Goal: Task Accomplishment & Management: Use online tool/utility

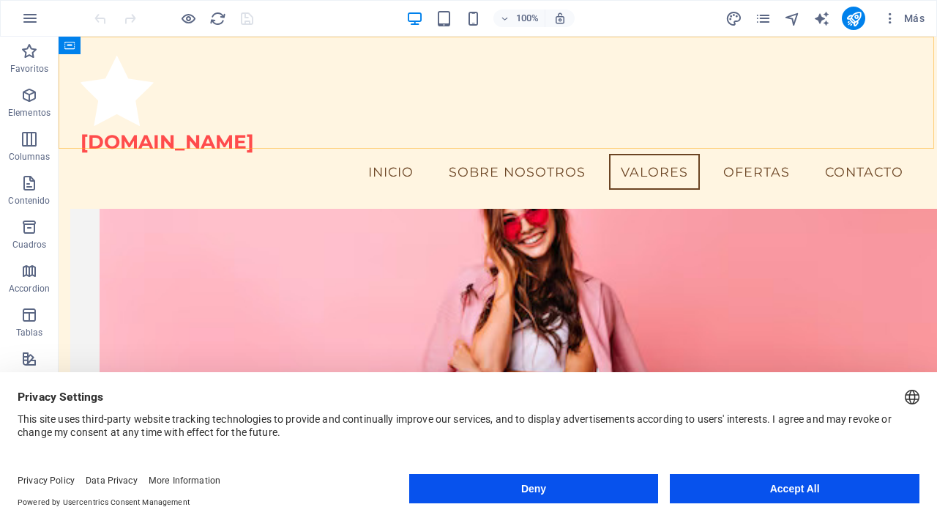
scroll to position [856, 0]
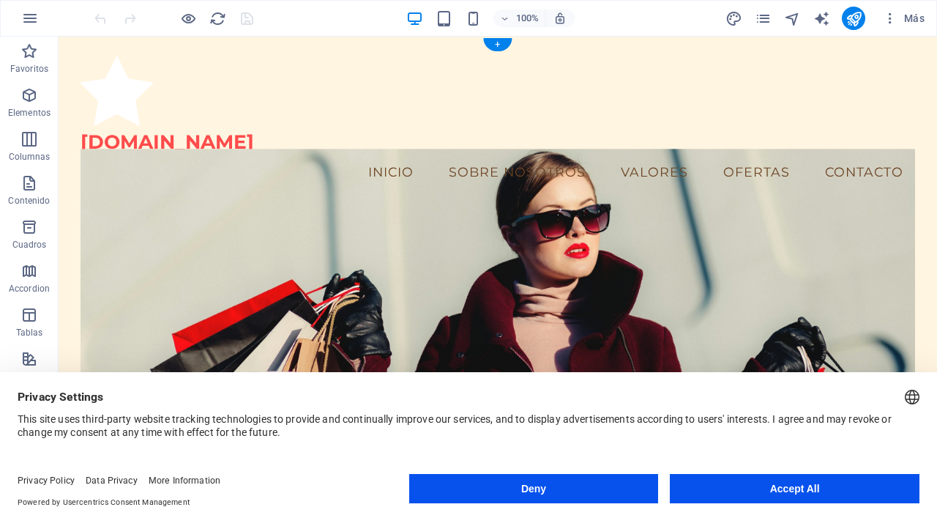
scroll to position [0, 0]
click at [796, 482] on button "Accept All" at bounding box center [795, 488] width 250 height 29
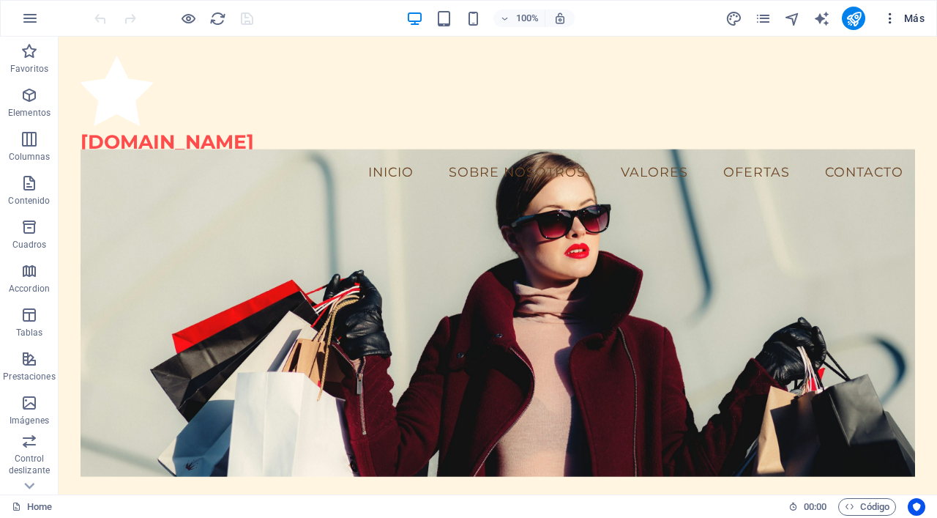
click at [908, 26] on button "Más" at bounding box center [903, 18] width 53 height 23
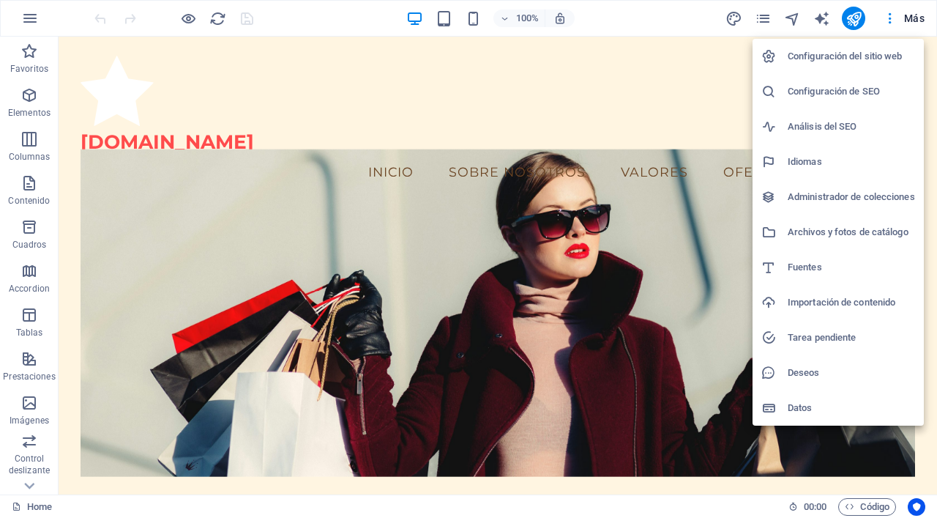
click at [624, 361] on div at bounding box center [468, 259] width 937 height 518
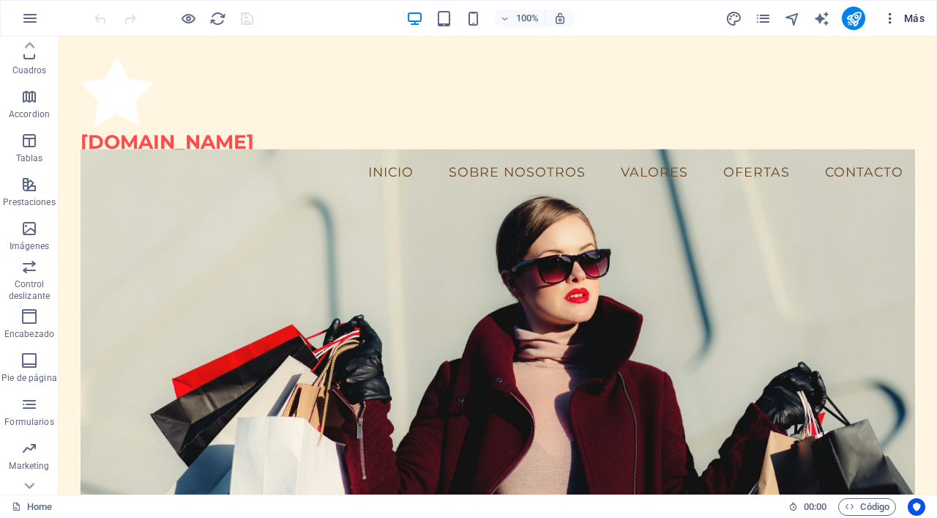
click at [919, 22] on span "Más" at bounding box center [904, 18] width 42 height 15
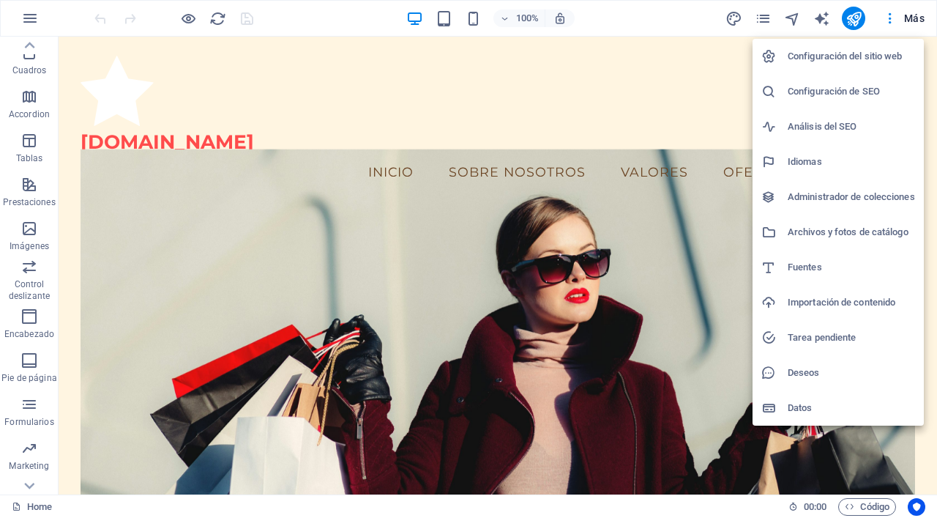
click at [549, 95] on div at bounding box center [468, 259] width 937 height 518
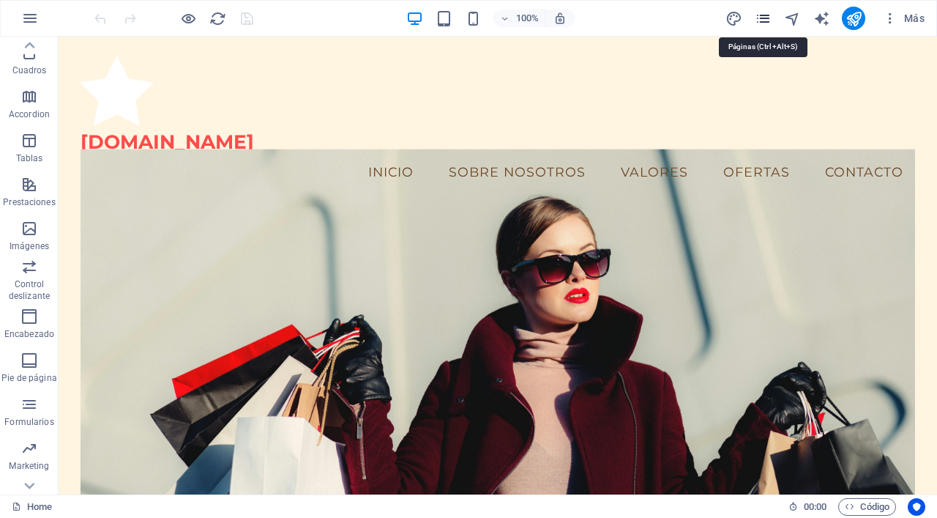
click at [759, 18] on icon "pages" at bounding box center [763, 18] width 17 height 17
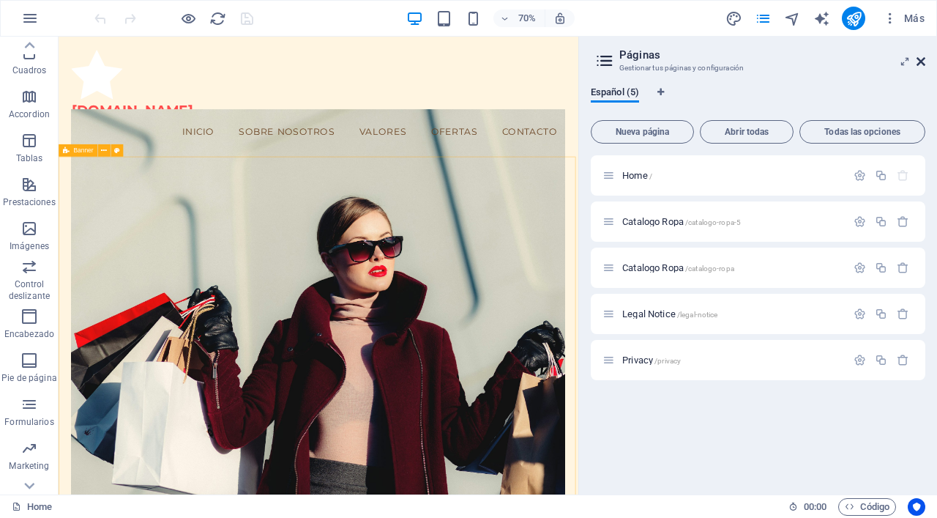
click at [922, 57] on icon at bounding box center [921, 62] width 9 height 12
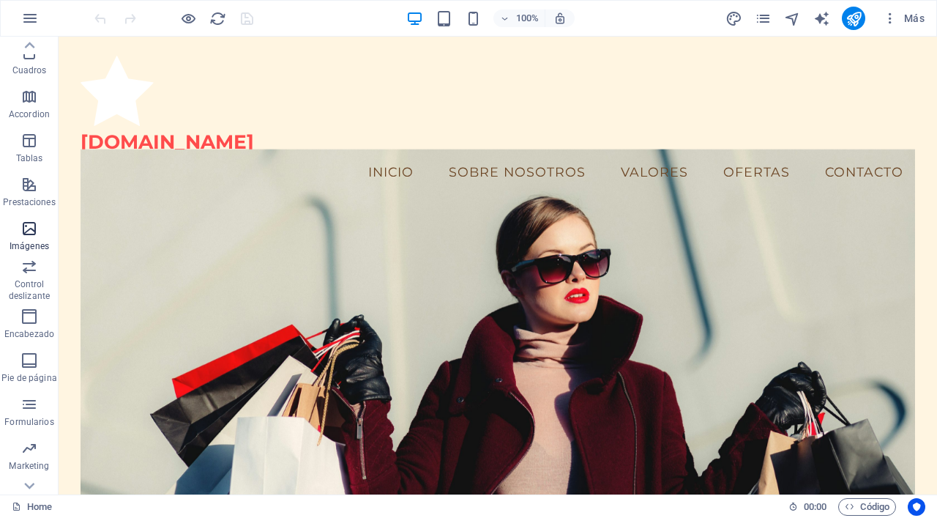
drag, startPoint x: 34, startPoint y: 224, endPoint x: 592, endPoint y: 31, distance: 591.0
click at [34, 224] on icon "button" at bounding box center [29, 229] width 18 height 18
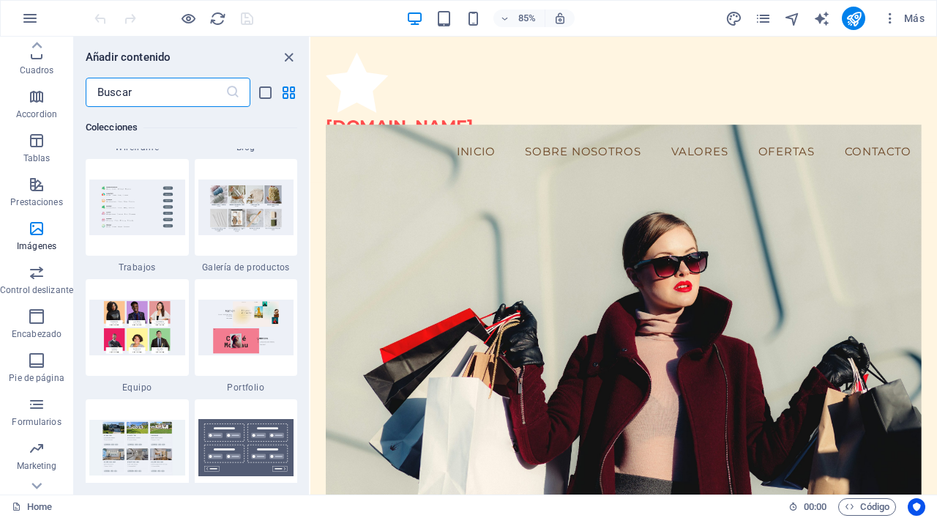
scroll to position [13760, 0]
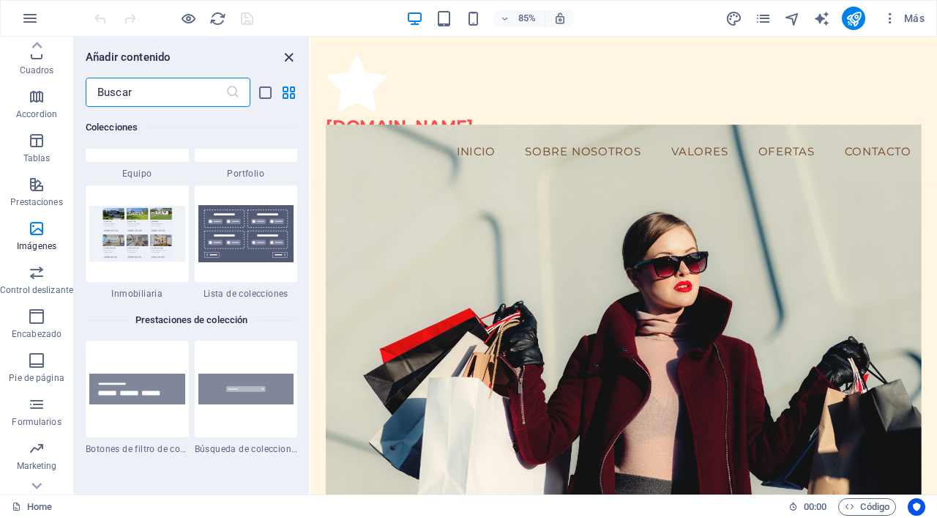
click at [292, 60] on icon "close panel" at bounding box center [288, 57] width 17 height 17
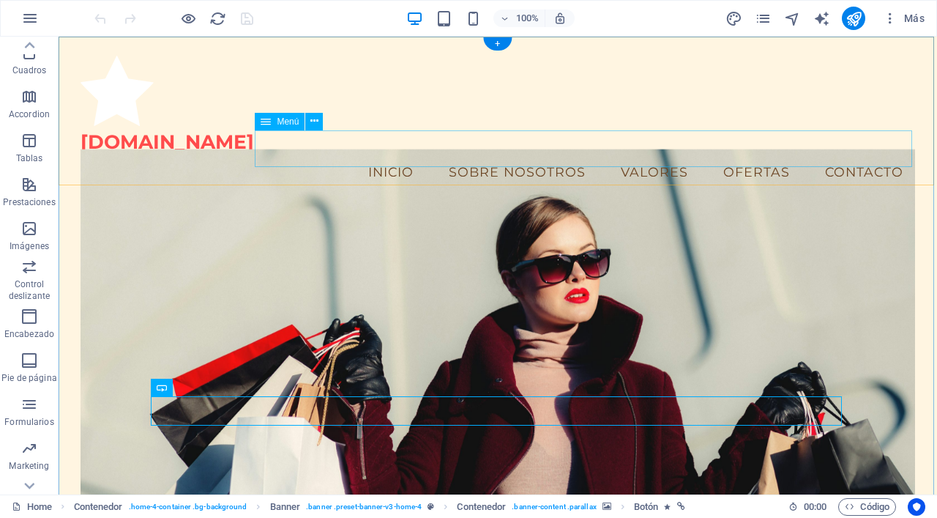
click at [486, 160] on nav "Inicio Sobre nosotros Valores Ofertas Contacto" at bounding box center [498, 172] width 835 height 37
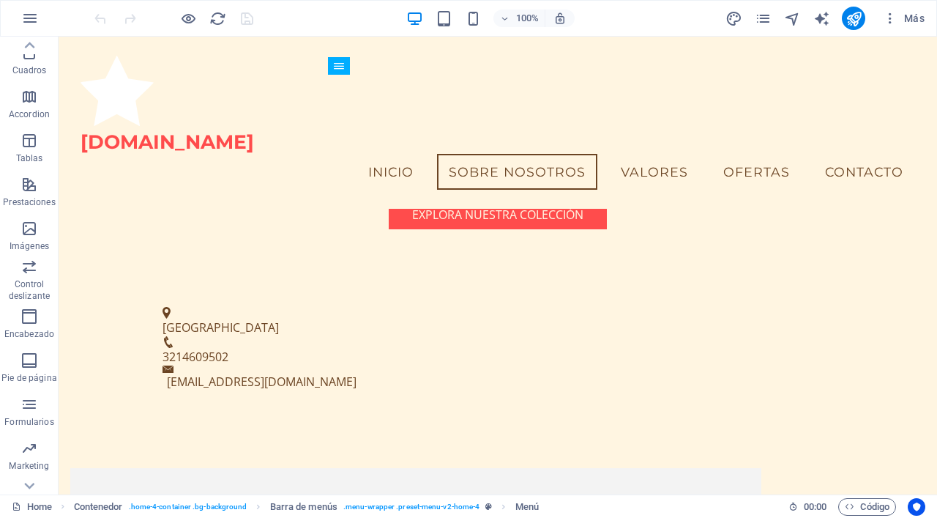
scroll to position [461, 0]
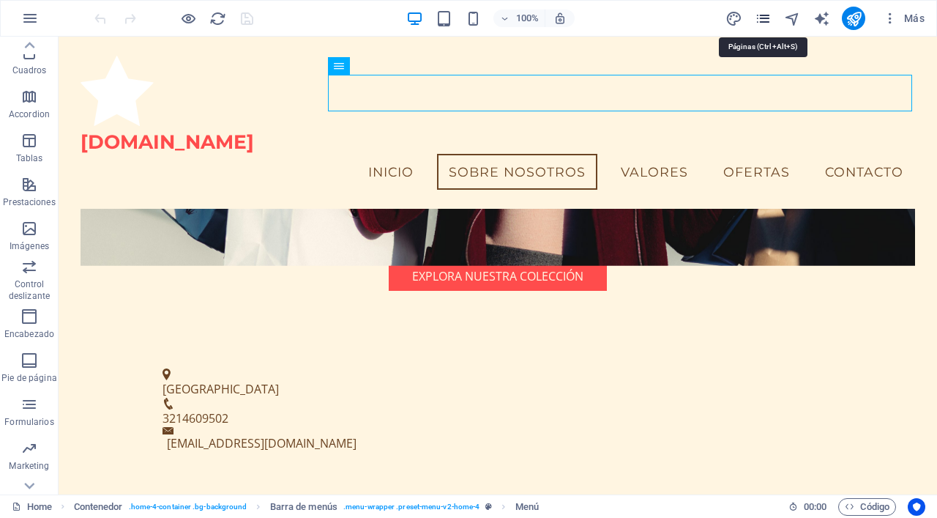
click at [771, 11] on icon "pages" at bounding box center [763, 18] width 17 height 17
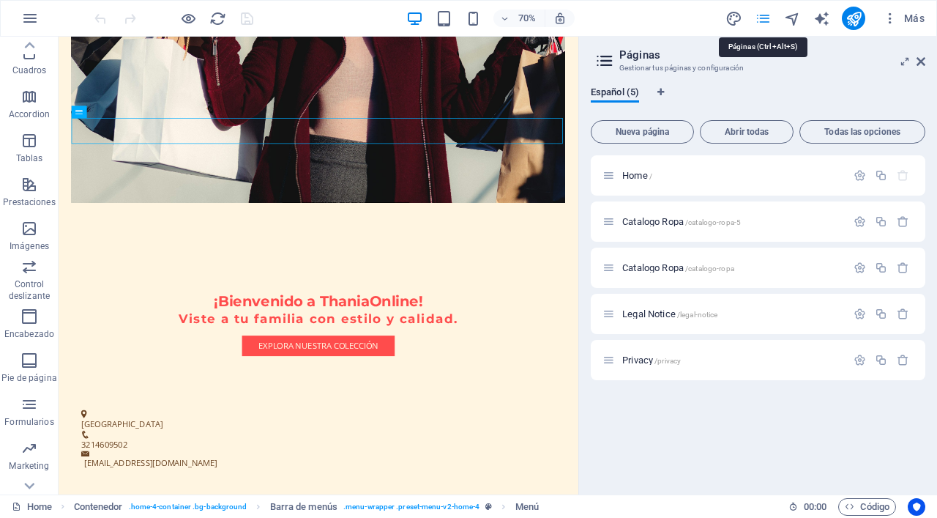
scroll to position [0, 0]
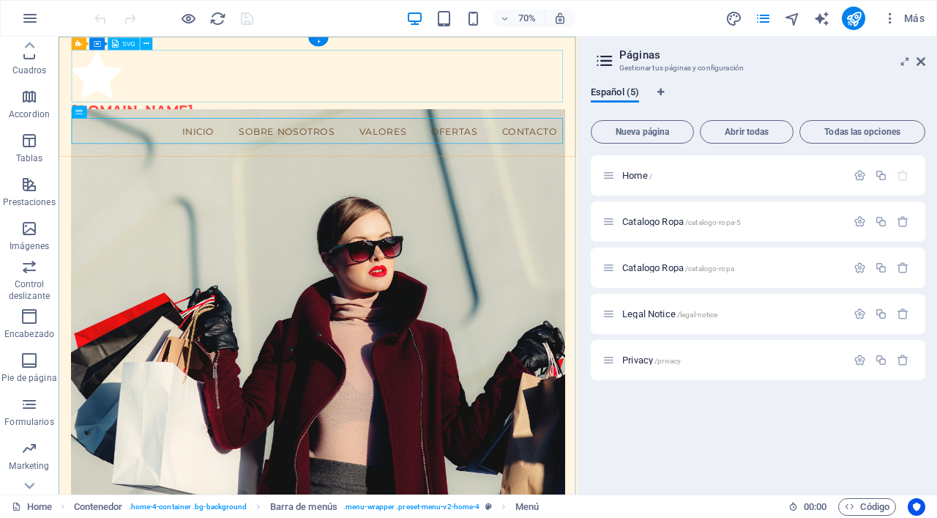
click at [593, 114] on figure at bounding box center [429, 93] width 705 height 75
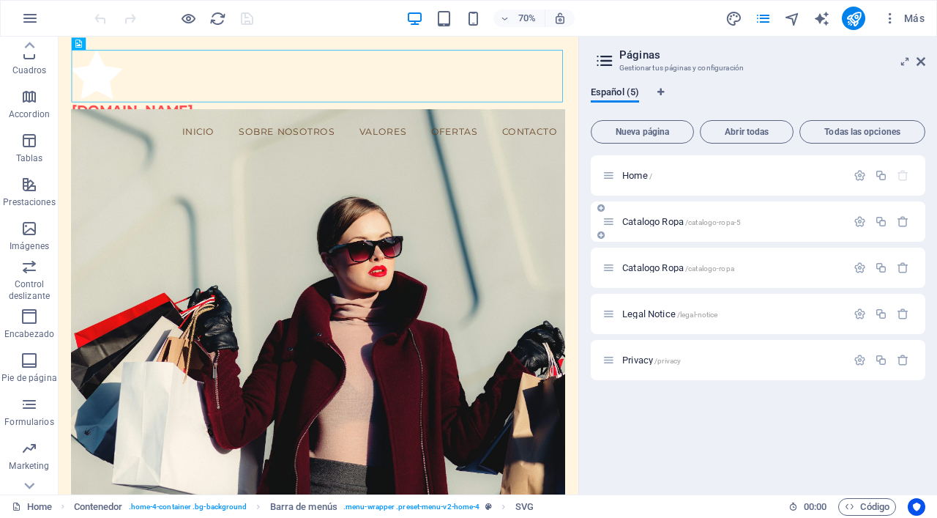
click at [738, 219] on span "/catalogo-ropa-5" at bounding box center [713, 222] width 56 height 8
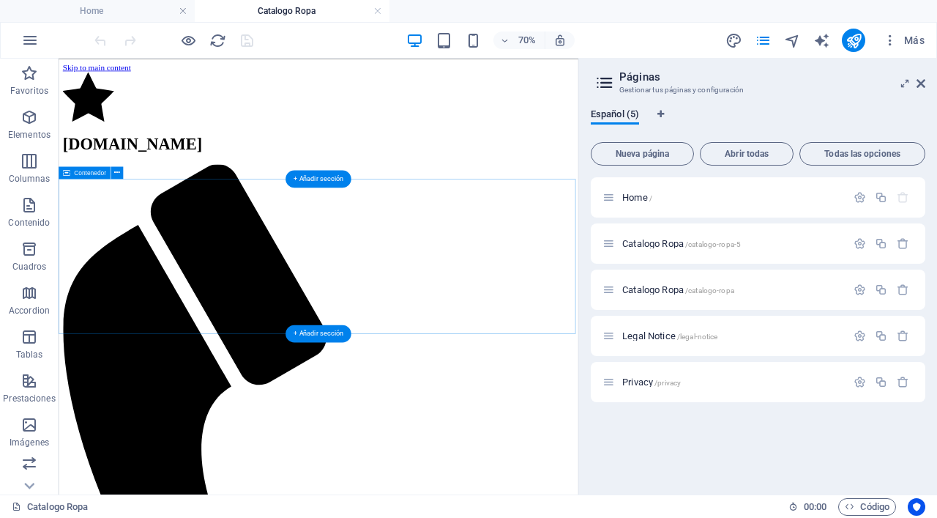
click at [34, 206] on icon "button" at bounding box center [29, 205] width 18 height 18
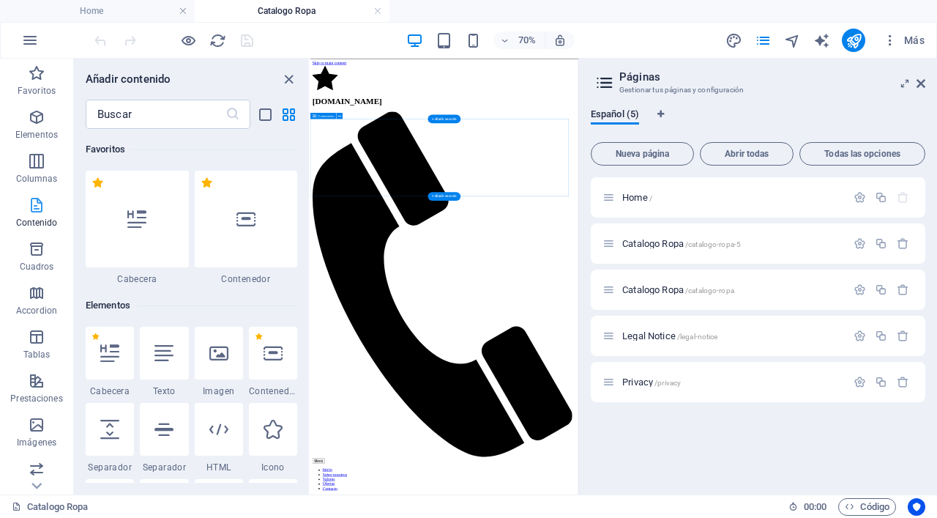
click at [34, 206] on icon "button" at bounding box center [37, 205] width 18 height 18
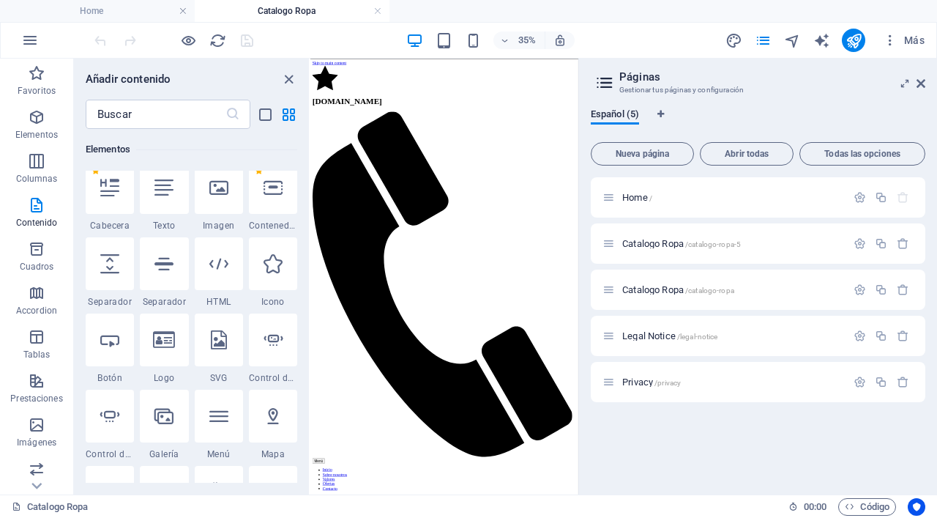
scroll to position [299, 0]
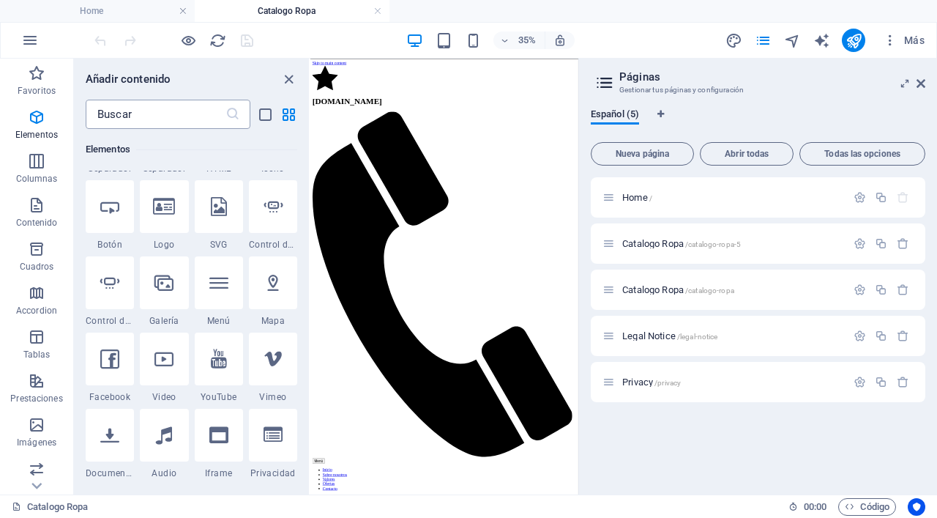
click at [107, 110] on input "text" at bounding box center [156, 114] width 140 height 29
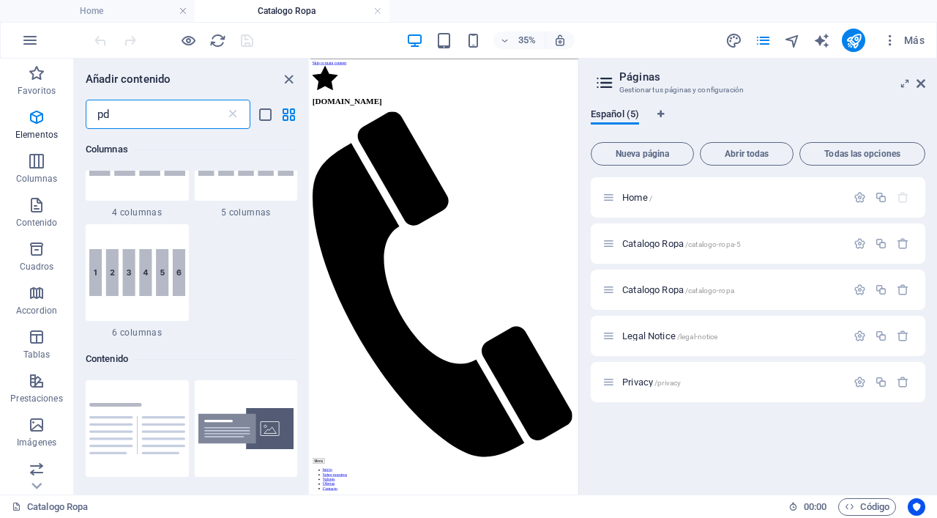
type input "pdf"
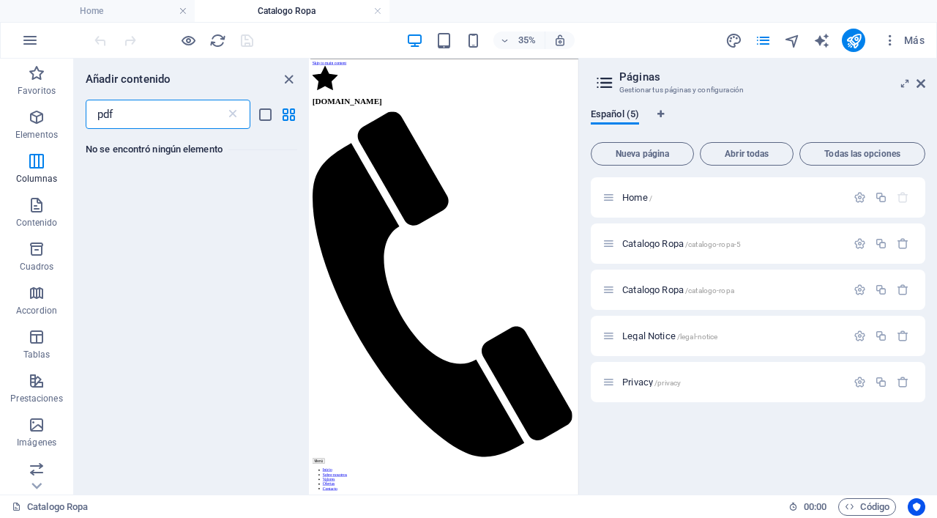
scroll to position [0, 0]
drag, startPoint x: 127, startPoint y: 112, endPoint x: 18, endPoint y: 112, distance: 109.8
click at [18, 112] on div "Favoritos Elementos Columnas Contenido Cuadros Accordion Tablas Prestaciones Im…" at bounding box center [155, 277] width 310 height 436
type input "p"
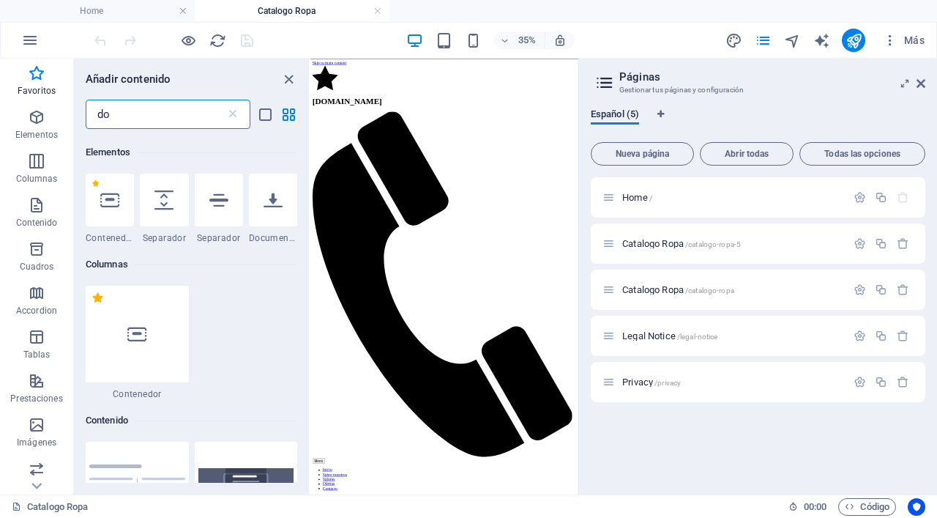
scroll to position [146, 0]
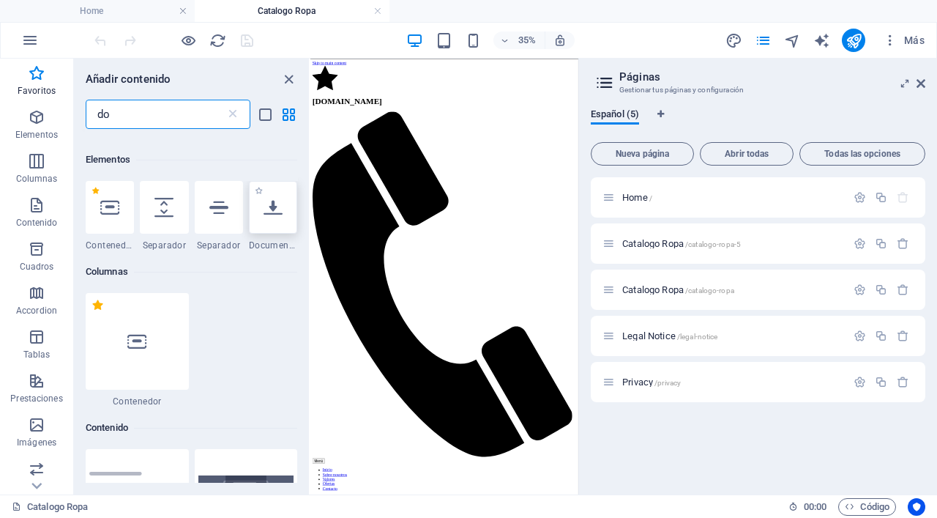
type input "do"
click at [282, 216] on div at bounding box center [273, 207] width 48 height 53
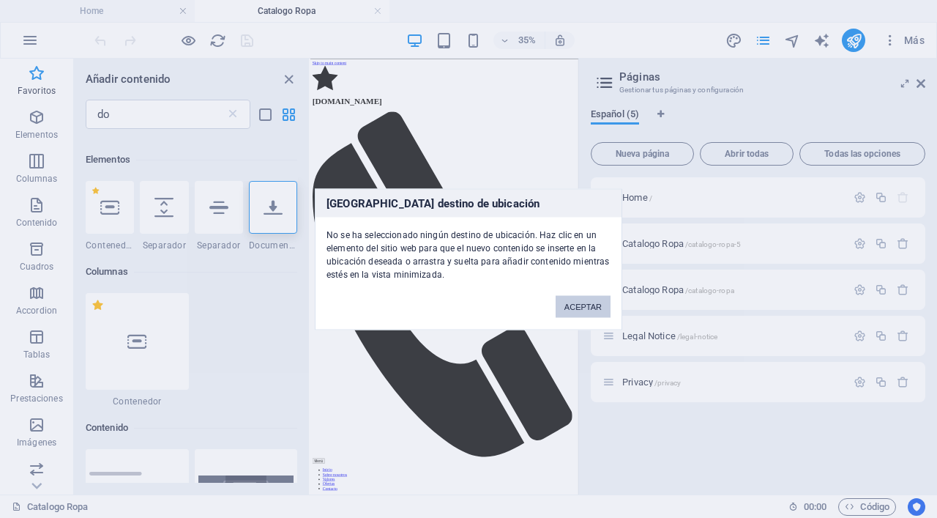
click at [589, 306] on button "ACEPTAR" at bounding box center [583, 306] width 55 height 22
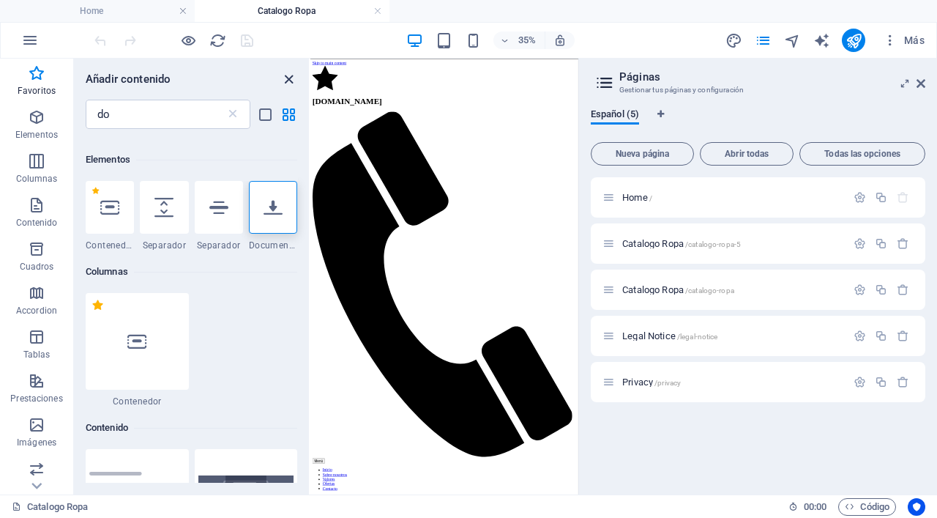
click at [286, 81] on icon "close panel" at bounding box center [288, 79] width 17 height 17
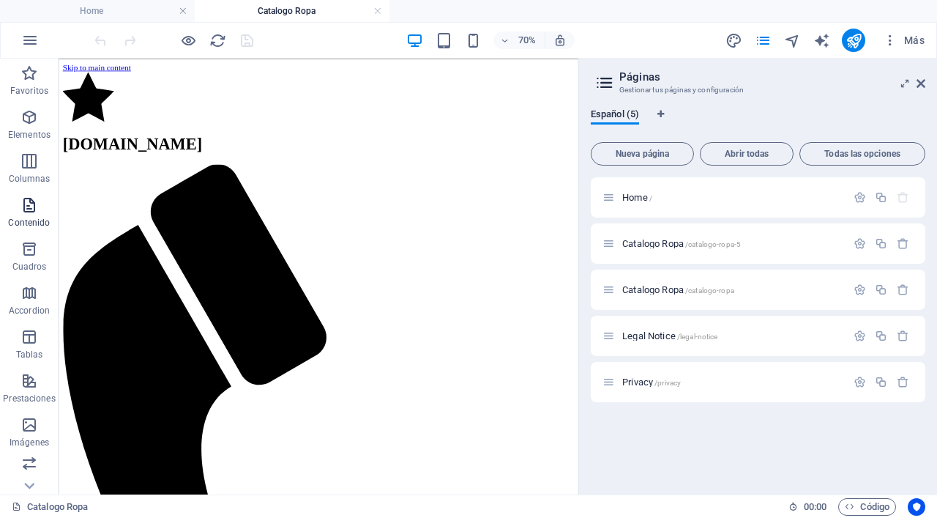
click at [24, 212] on icon "button" at bounding box center [29, 205] width 18 height 18
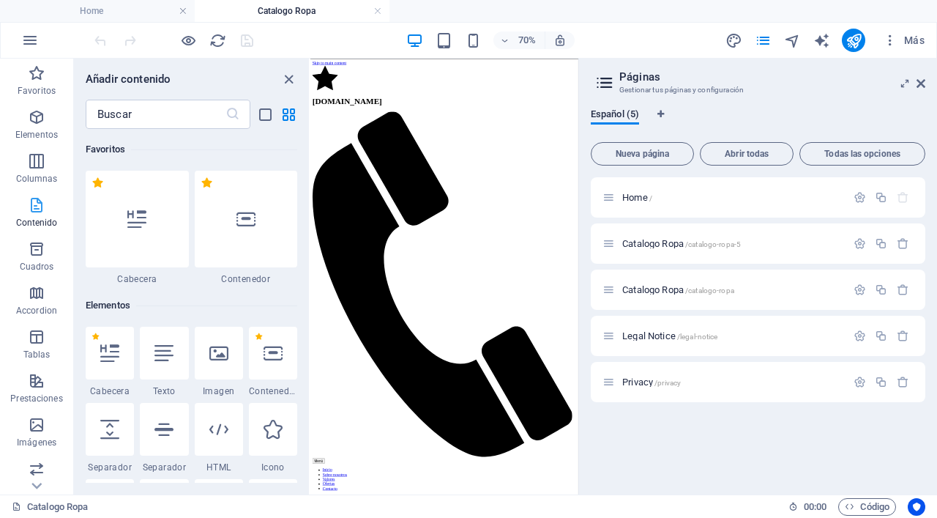
click at [24, 212] on span "Contenido" at bounding box center [36, 213] width 73 height 35
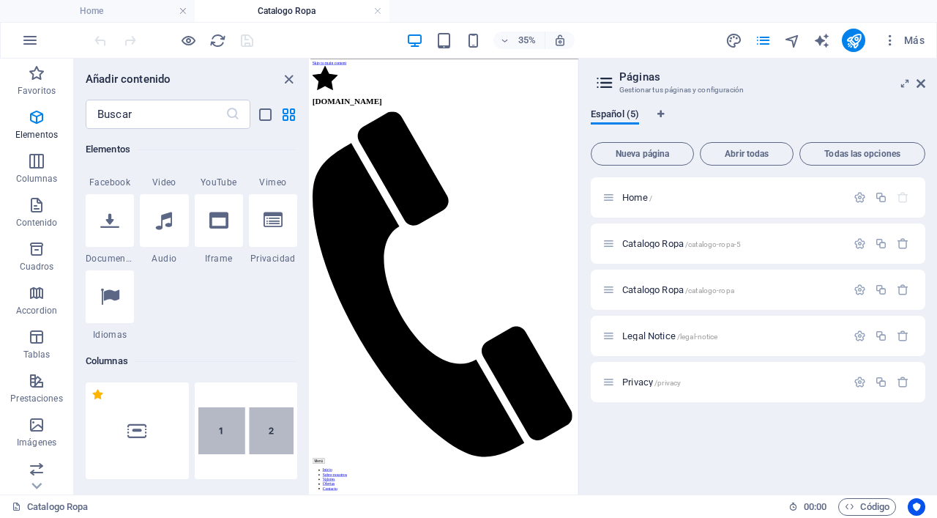
scroll to position [568, 0]
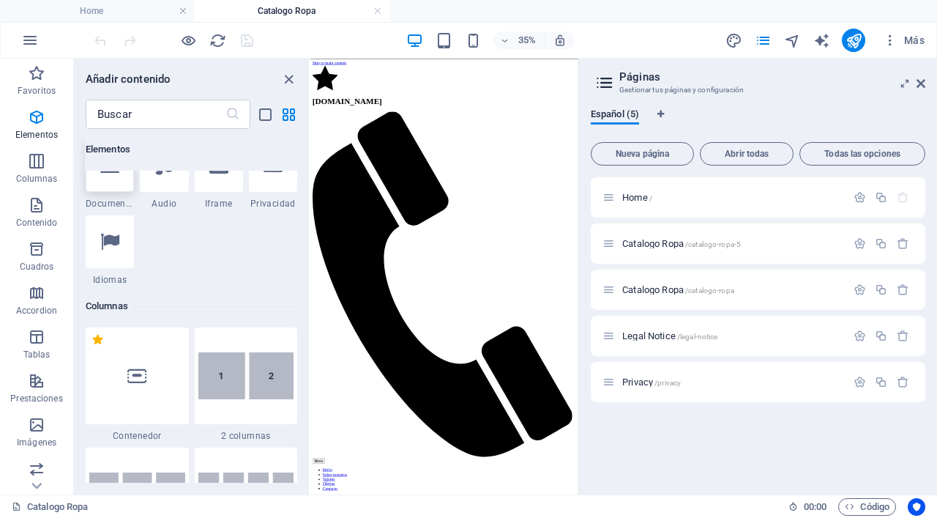
click at [100, 175] on icon at bounding box center [109, 165] width 19 height 19
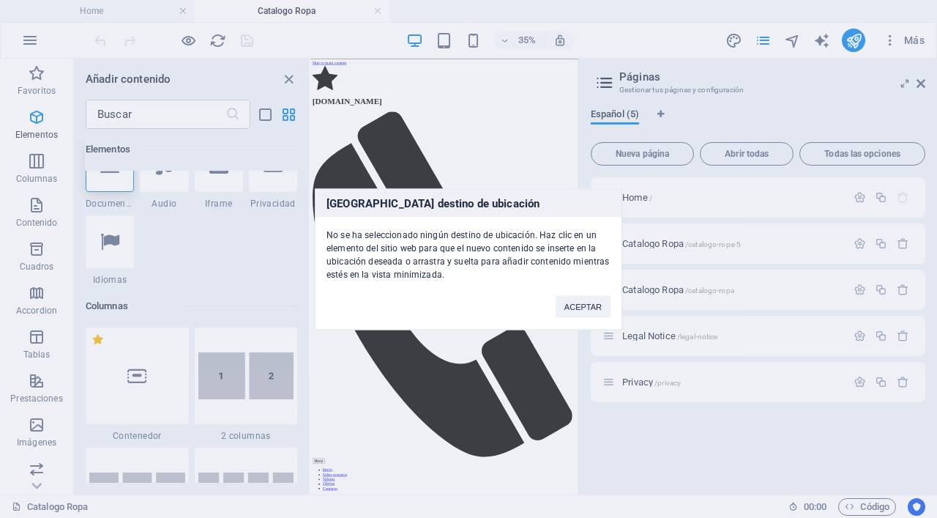
drag, startPoint x: 100, startPoint y: 284, endPoint x: 247, endPoint y: 242, distance: 152.4
click at [428, 158] on div "[GEOGRAPHIC_DATA] destino de ubicación No se ha seleccionado ningún destino de …" at bounding box center [468, 259] width 937 height 518
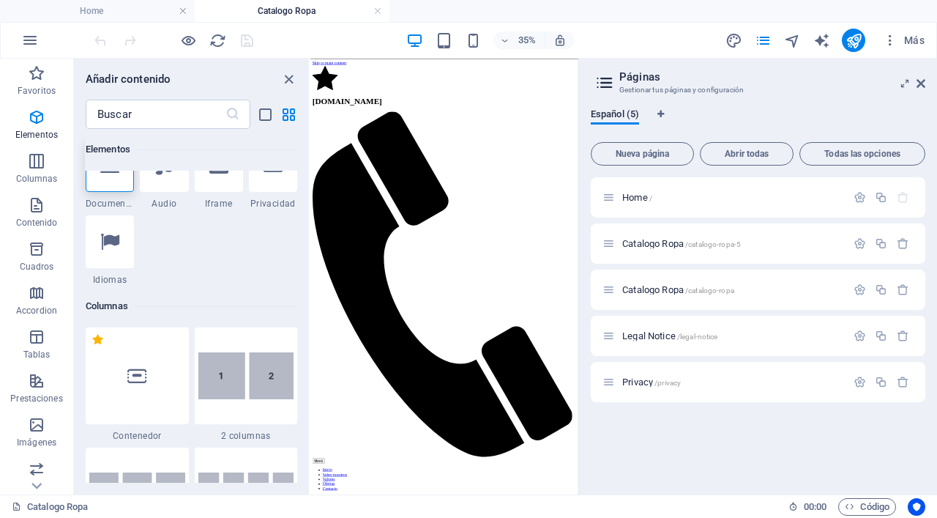
click at [114, 175] on icon at bounding box center [109, 165] width 19 height 19
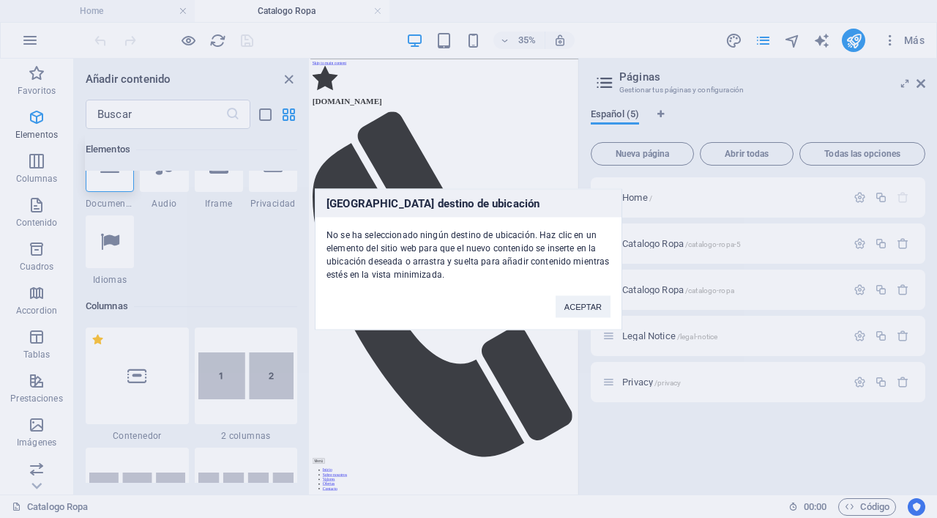
drag, startPoint x: 114, startPoint y: 287, endPoint x: 671, endPoint y: 135, distance: 577.3
click at [403, 152] on div "[GEOGRAPHIC_DATA] destino de ubicación No se ha seleccionado ningún destino de …" at bounding box center [468, 259] width 937 height 518
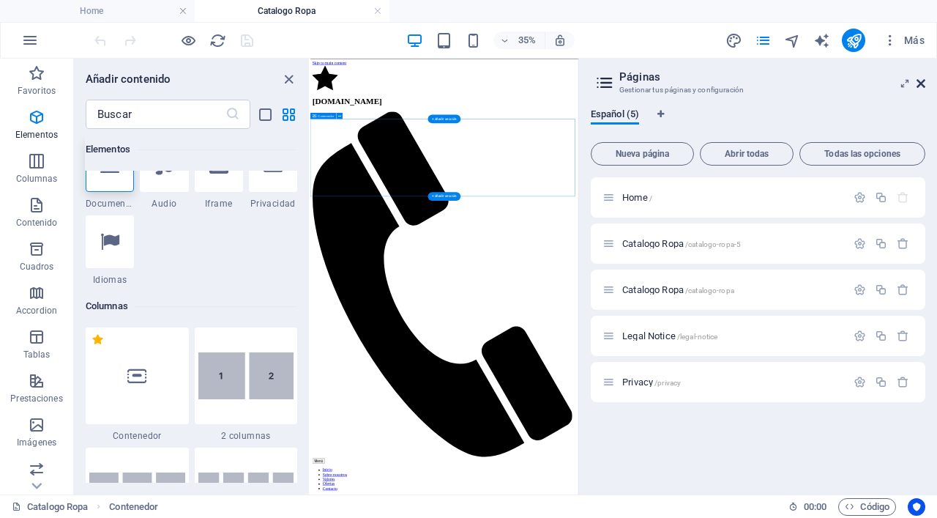
click at [922, 85] on icon at bounding box center [921, 84] width 9 height 12
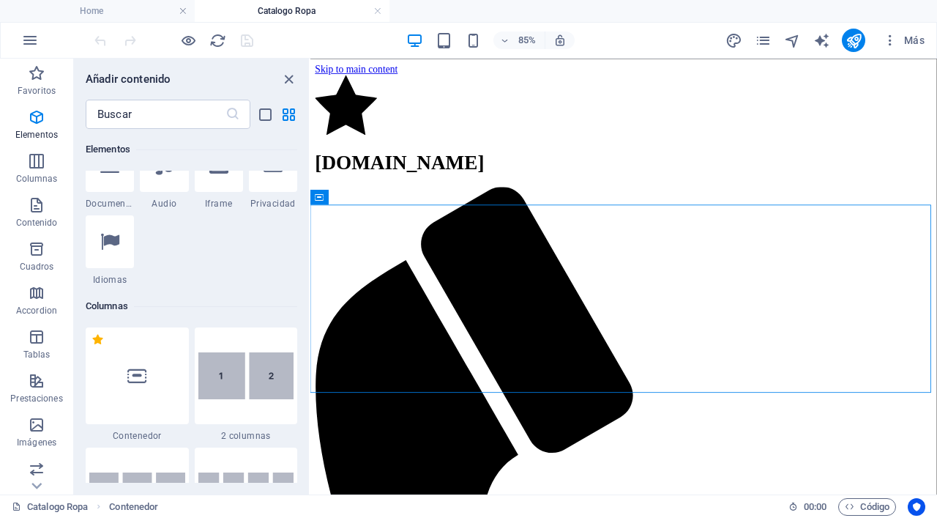
click at [92, 153] on label "1 Star" at bounding box center [96, 149] width 8 height 8
click at [91, 160] on input "1 Star" at bounding box center [91, 159] width 1 height 1
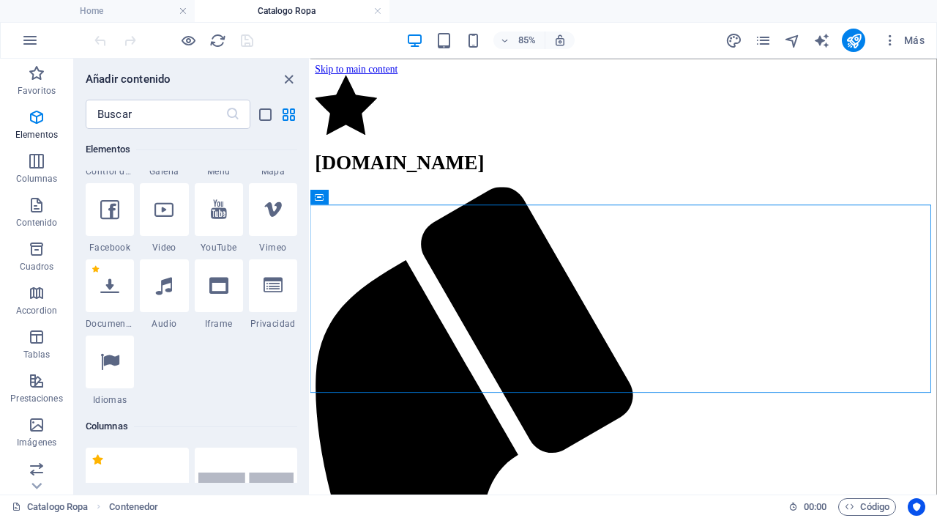
click at [91, 160] on div at bounding box center [110, 133] width 48 height 53
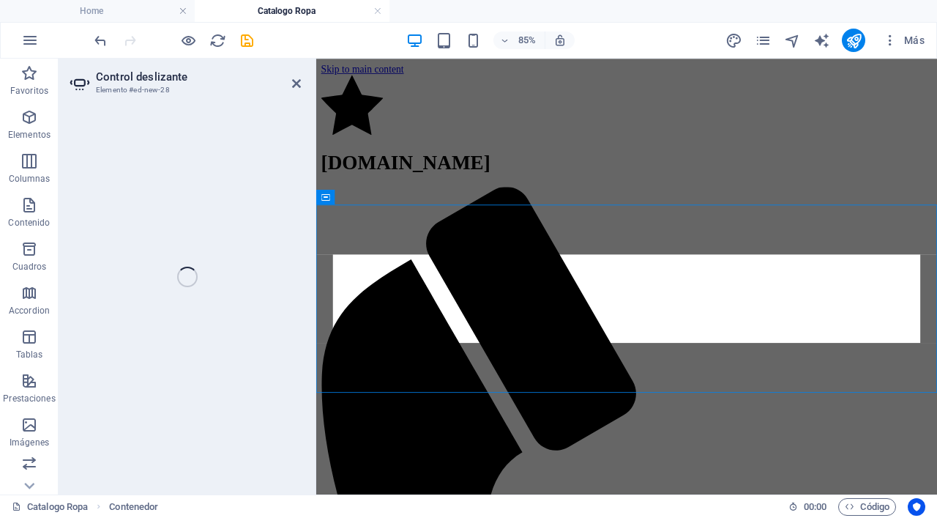
drag, startPoint x: 419, startPoint y: 343, endPoint x: 876, endPoint y: 345, distance: 456.8
select select "ms"
select select "s"
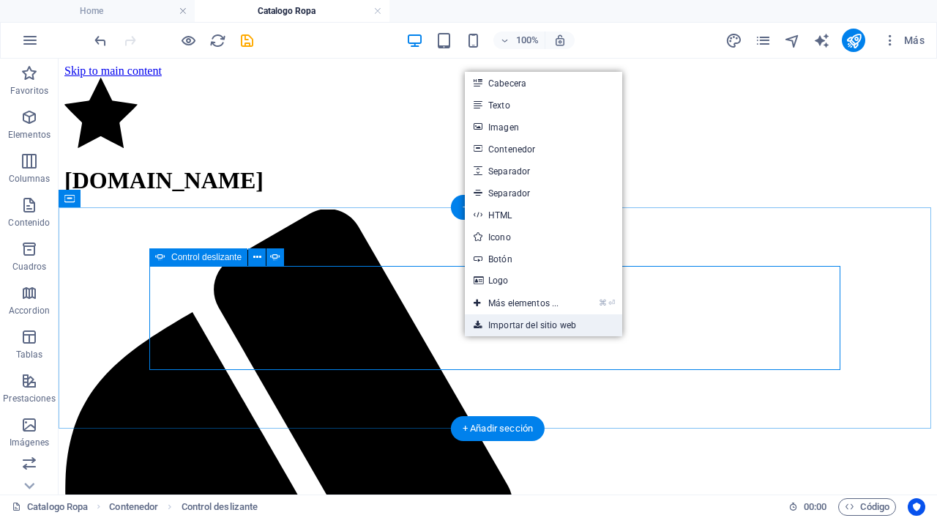
click at [504, 320] on link "Importar del sitio web" at bounding box center [543, 325] width 157 height 22
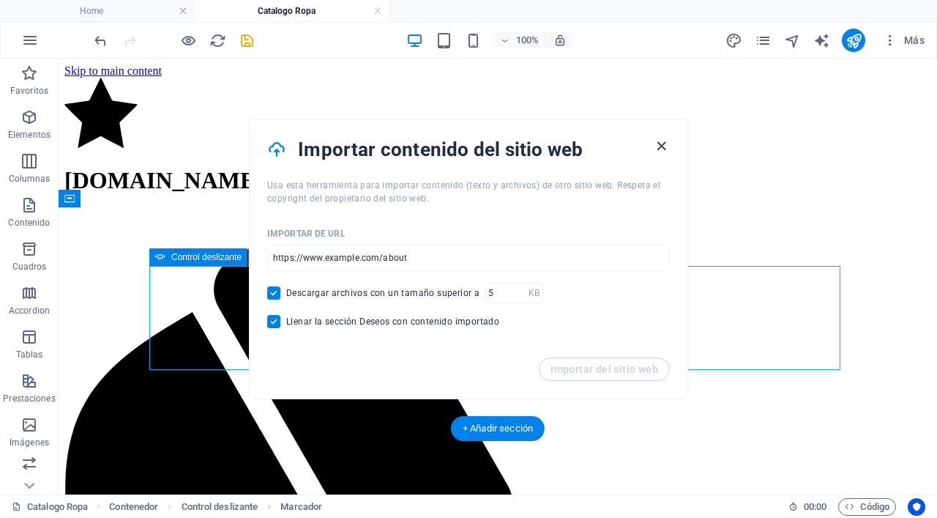
click at [663, 146] on icon "button" at bounding box center [661, 146] width 17 height 17
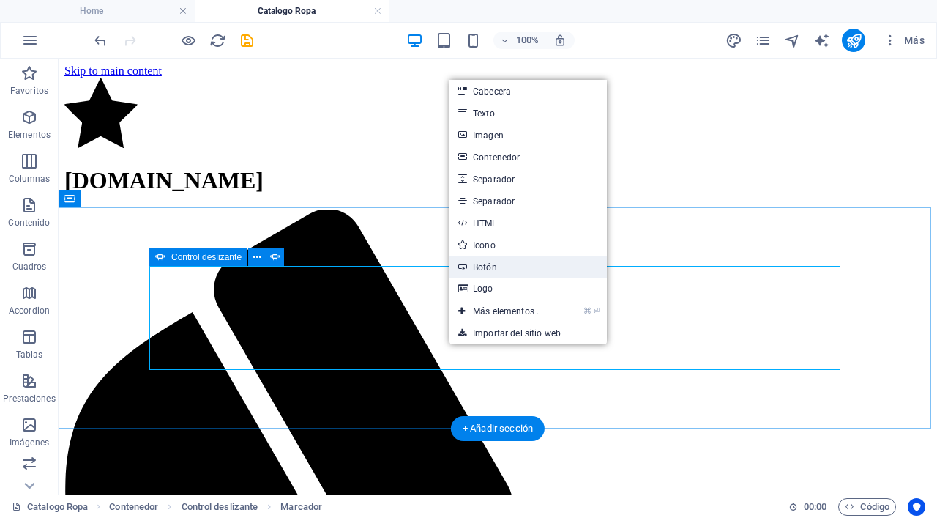
click at [510, 270] on link "Botón" at bounding box center [527, 266] width 157 height 22
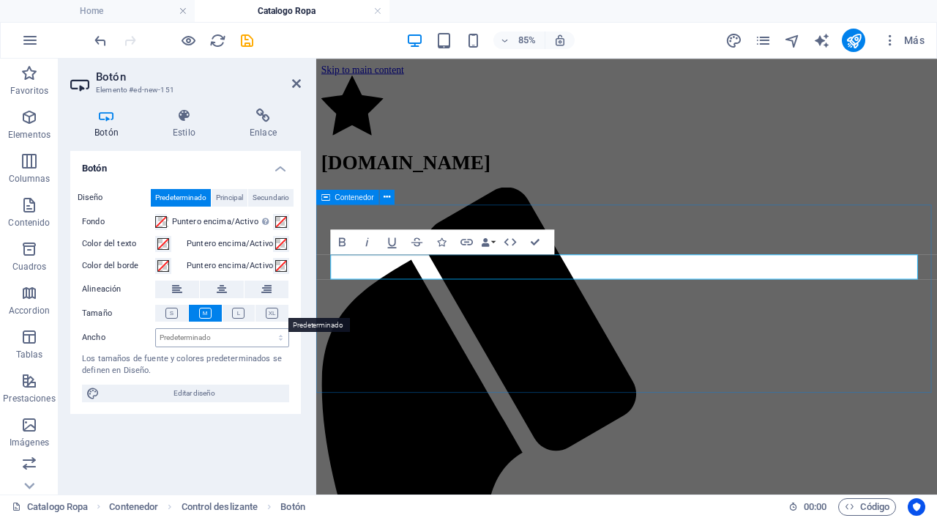
scroll to position [50, 0]
click at [471, 239] on icon "button" at bounding box center [466, 242] width 12 height 7
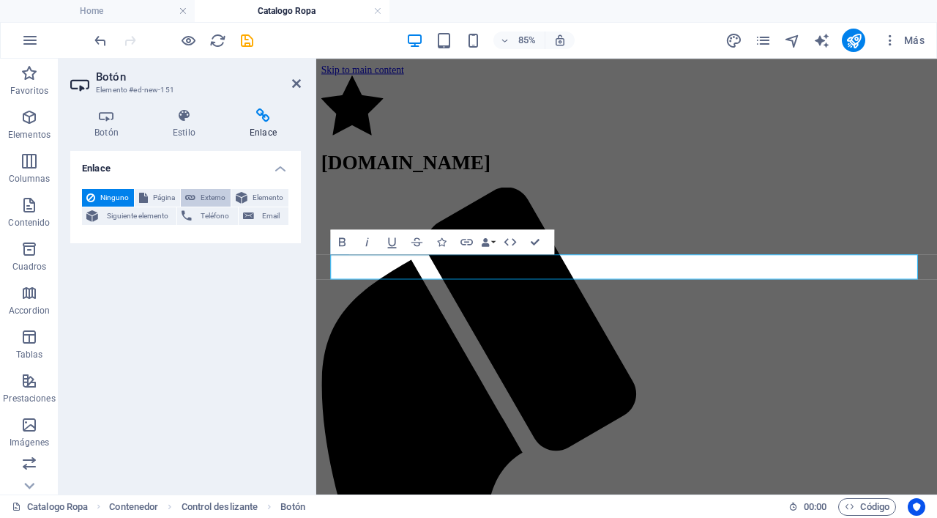
click at [209, 189] on span "Externo" at bounding box center [213, 198] width 26 height 18
select select "blank"
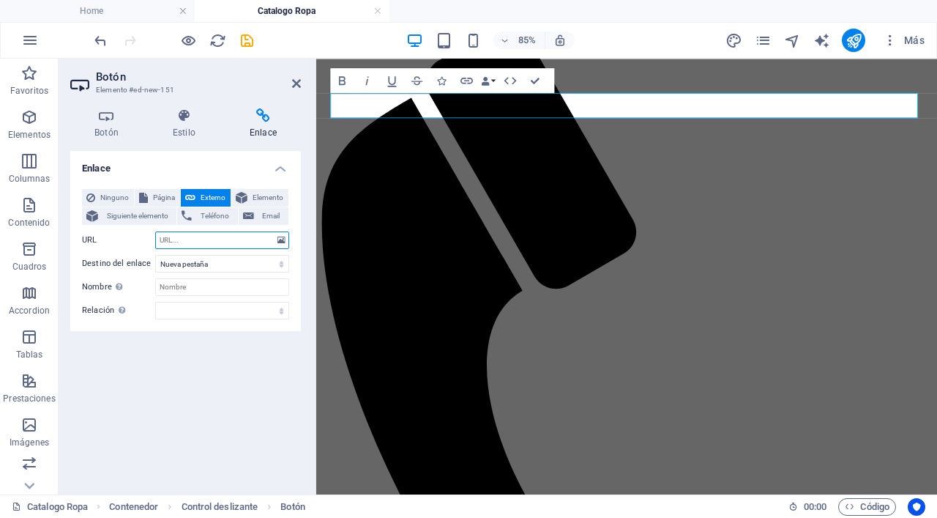
scroll to position [2, 0]
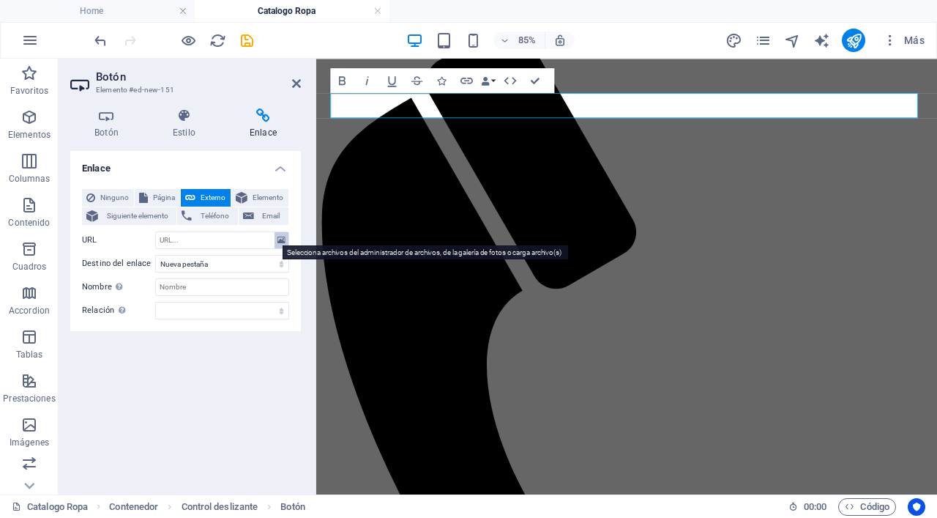
click at [285, 242] on icon at bounding box center [281, 240] width 8 height 16
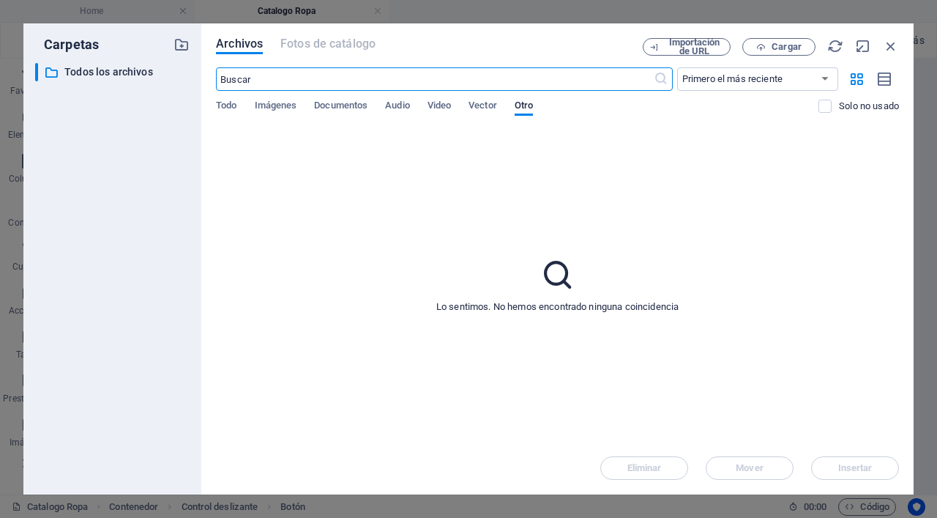
scroll to position [0, 0]
click at [362, 106] on span "Documentos" at bounding box center [340, 107] width 53 height 20
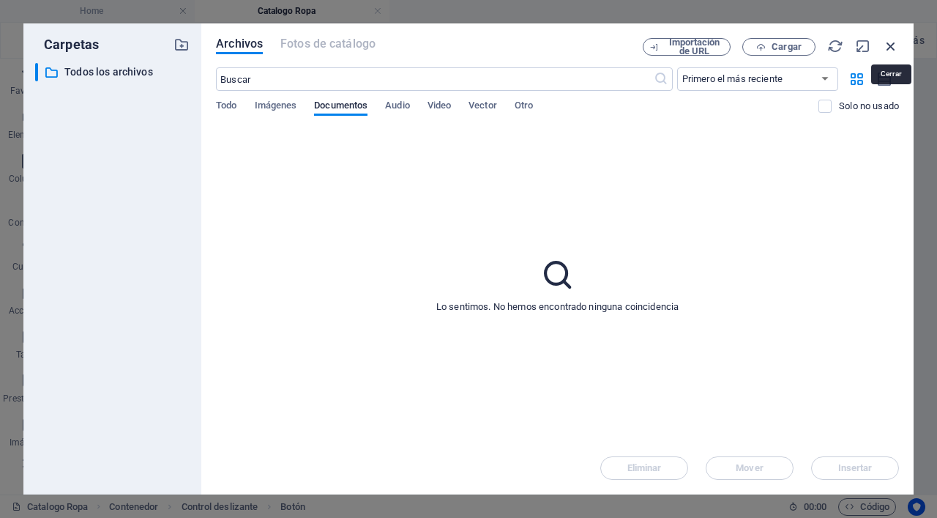
click at [888, 43] on icon "button" at bounding box center [891, 46] width 16 height 16
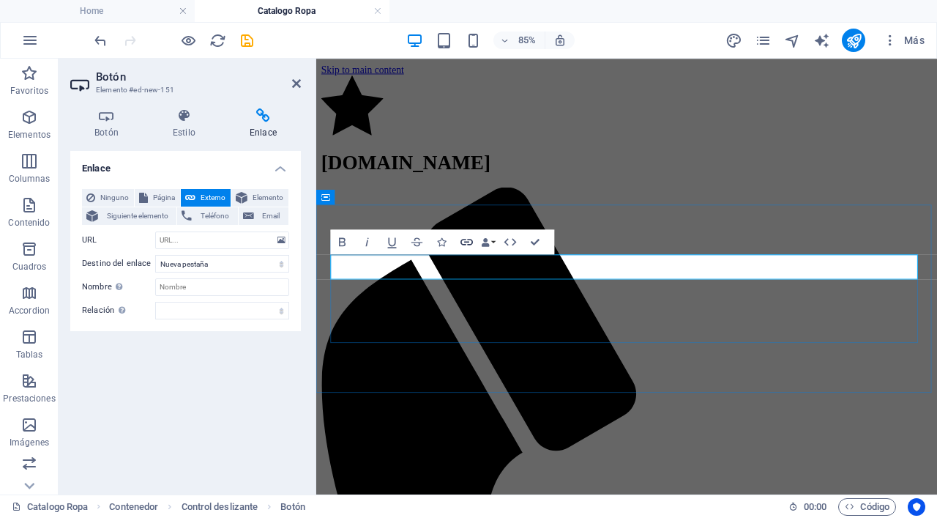
click at [469, 243] on icon "button" at bounding box center [466, 242] width 12 height 7
drag, startPoint x: 443, startPoint y: 244, endPoint x: 466, endPoint y: 245, distance: 22.7
click at [466, 245] on div "Bold Italic Underline Strikethrough Icons Link Data Bindings Empresa Nombre Ape…" at bounding box center [438, 241] width 217 height 25
click at [466, 245] on icon "button" at bounding box center [466, 241] width 15 height 15
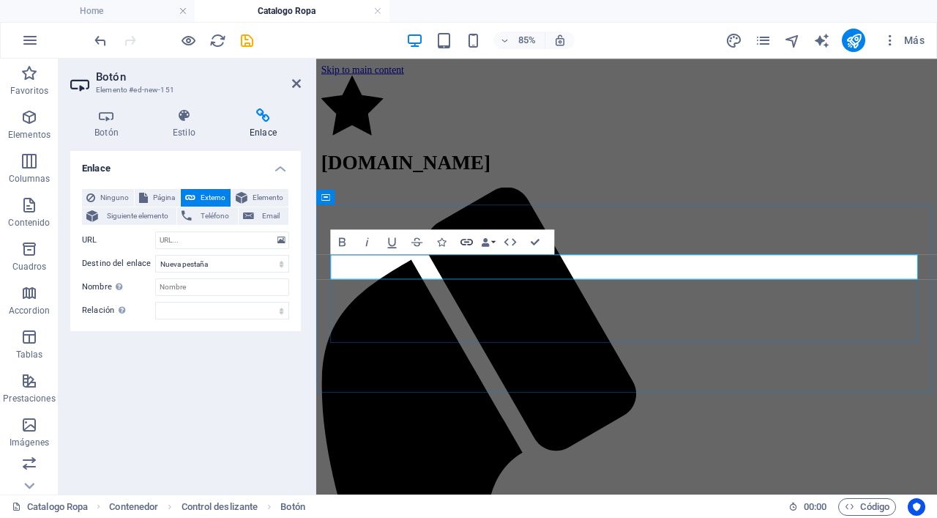
click at [466, 245] on icon "button" at bounding box center [466, 241] width 15 height 15
click at [271, 245] on input "URL" at bounding box center [222, 240] width 134 height 18
click at [277, 245] on icon at bounding box center [281, 240] width 8 height 16
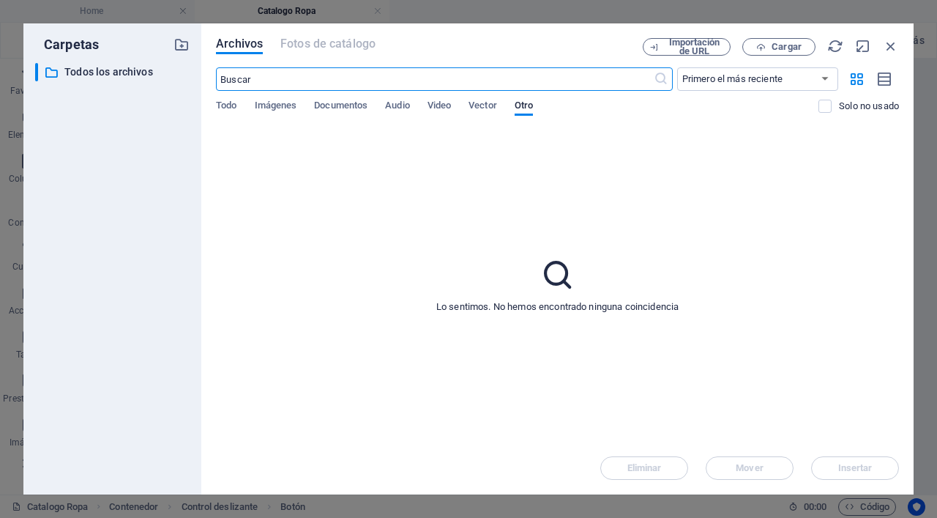
click at [277, 245] on div "Lo sentimos. No hemos encontrado ninguna coincidencia" at bounding box center [557, 284] width 683 height 314
click at [771, 47] on span "Cargar" at bounding box center [779, 47] width 60 height 10
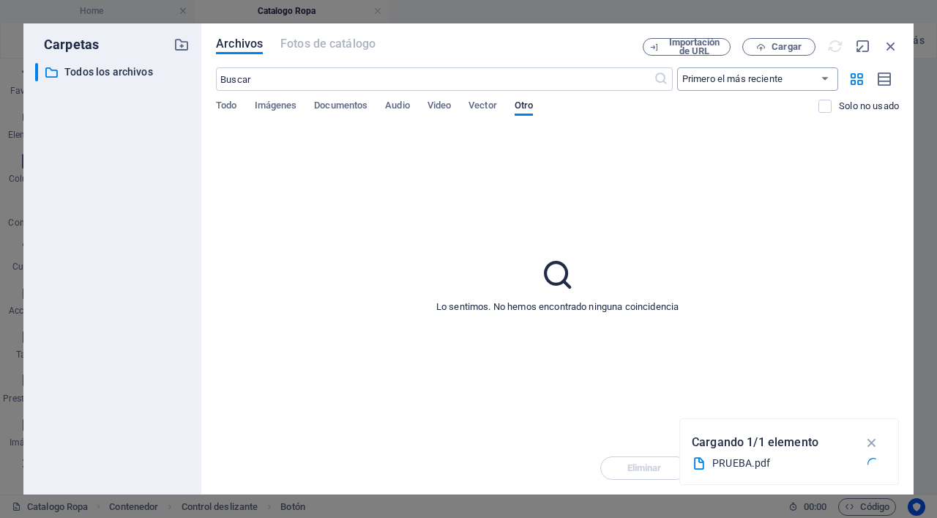
type input "[URL][DOMAIN_NAME]"
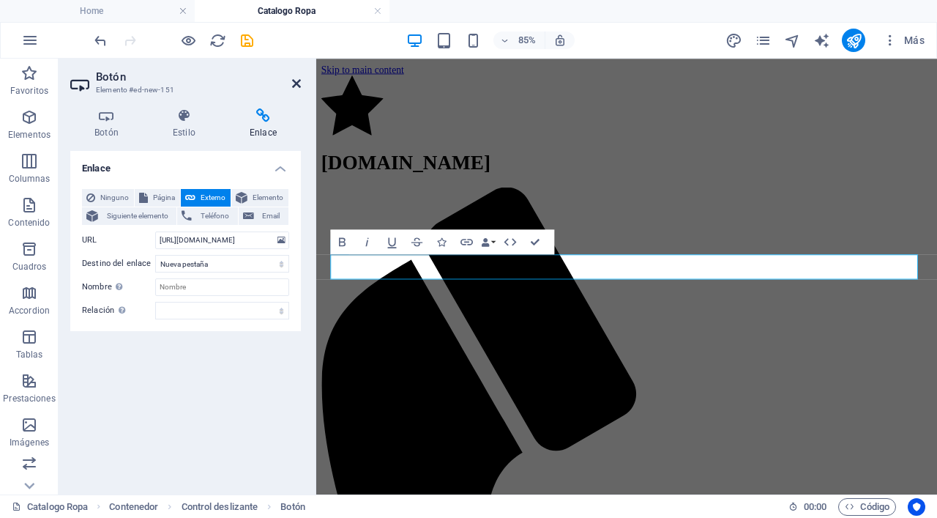
click at [295, 84] on icon at bounding box center [296, 84] width 9 height 12
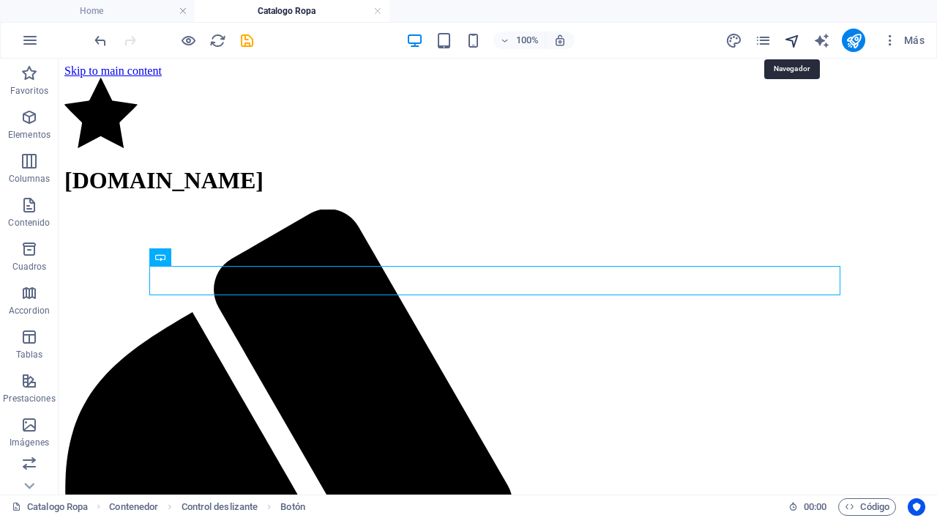
click at [785, 44] on icon "navigator" at bounding box center [792, 40] width 17 height 17
select select "18047520-es"
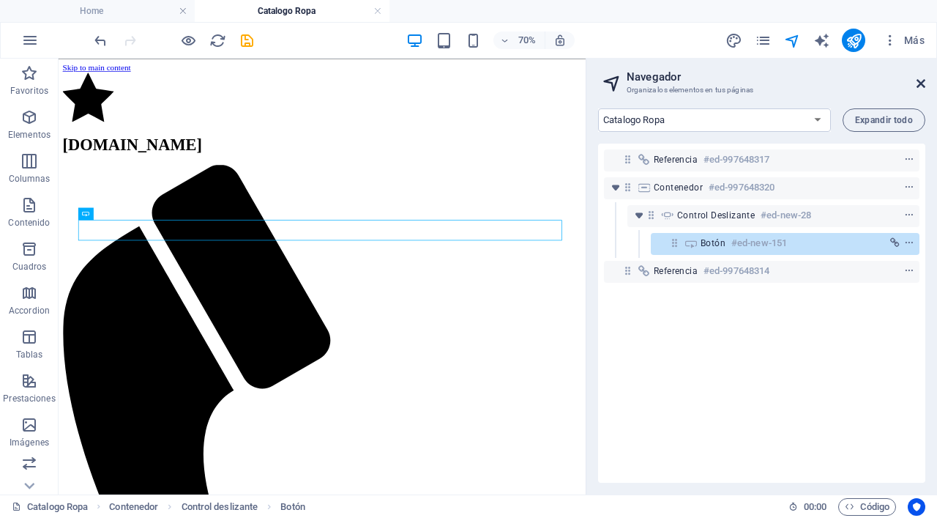
click at [924, 82] on icon at bounding box center [921, 84] width 9 height 12
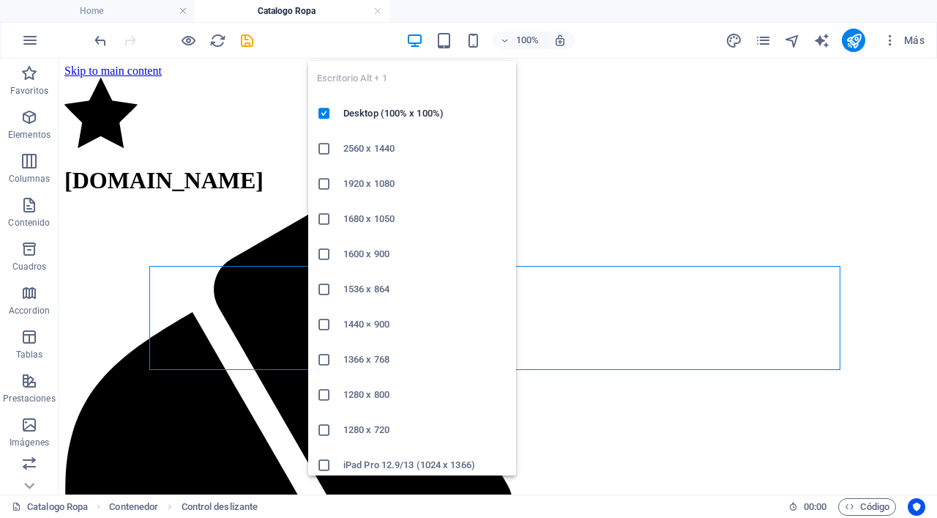
click at [412, 40] on icon "button" at bounding box center [414, 40] width 17 height 17
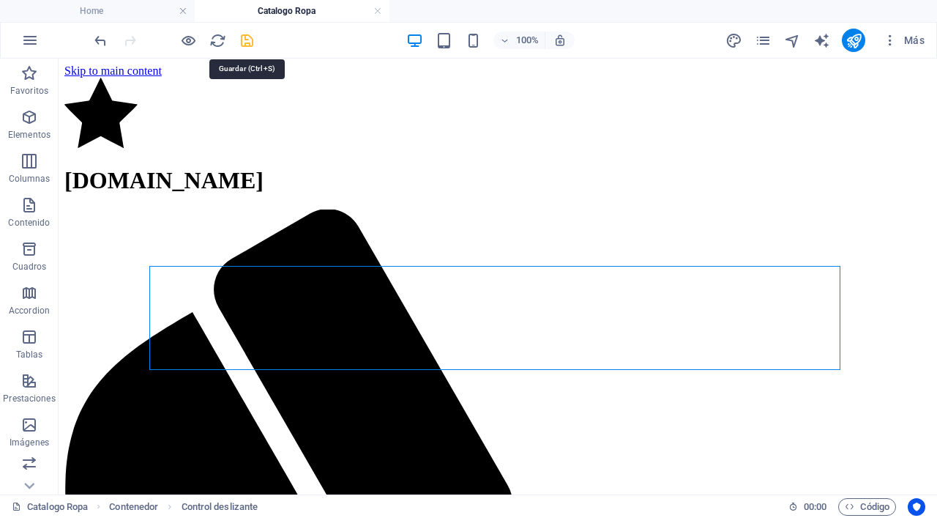
click at [243, 37] on icon "save" at bounding box center [247, 40] width 17 height 17
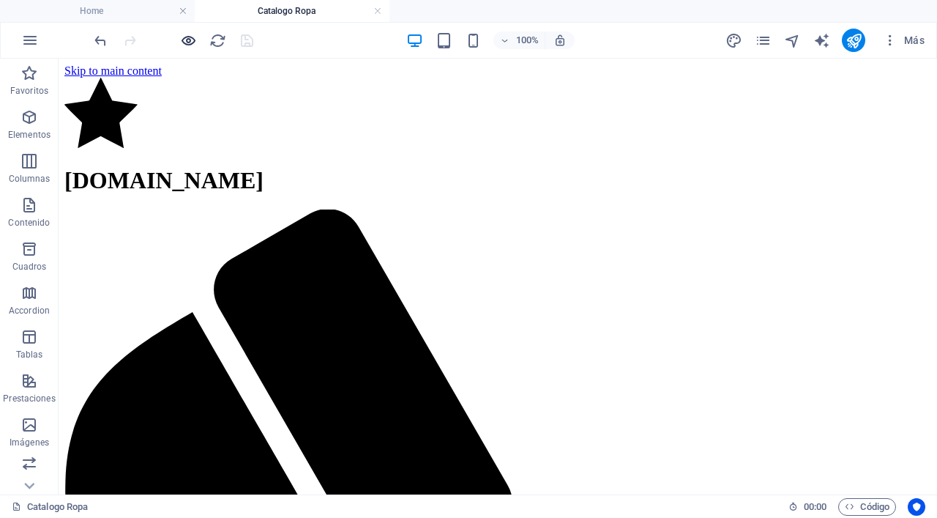
click at [180, 41] on icon "button" at bounding box center [188, 40] width 17 height 17
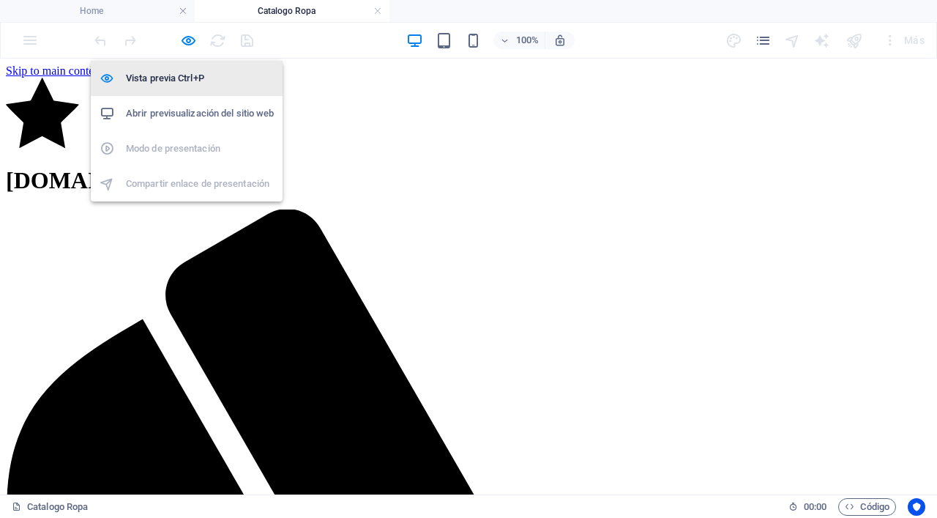
click at [175, 81] on h6 "Vista previa Ctrl+P" at bounding box center [200, 79] width 148 height 18
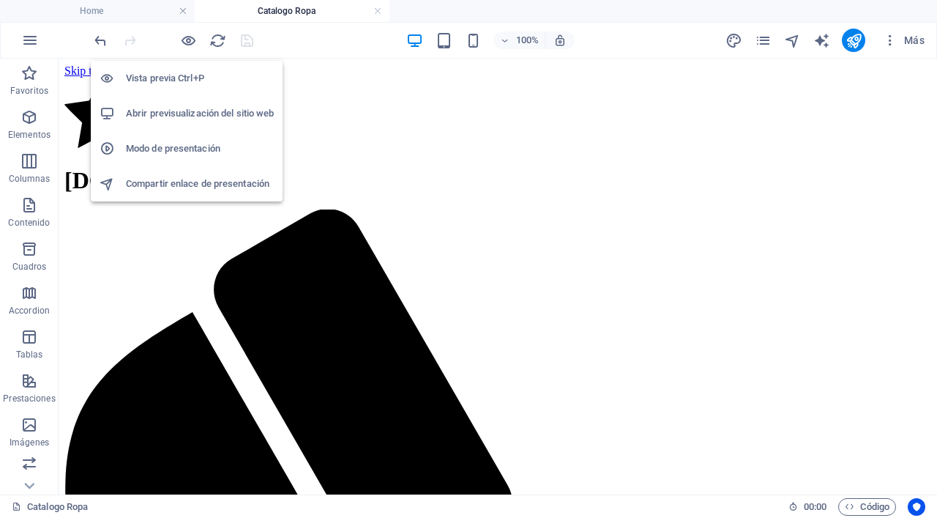
click at [171, 106] on h6 "Abrir previsualización del sitio web" at bounding box center [200, 114] width 148 height 18
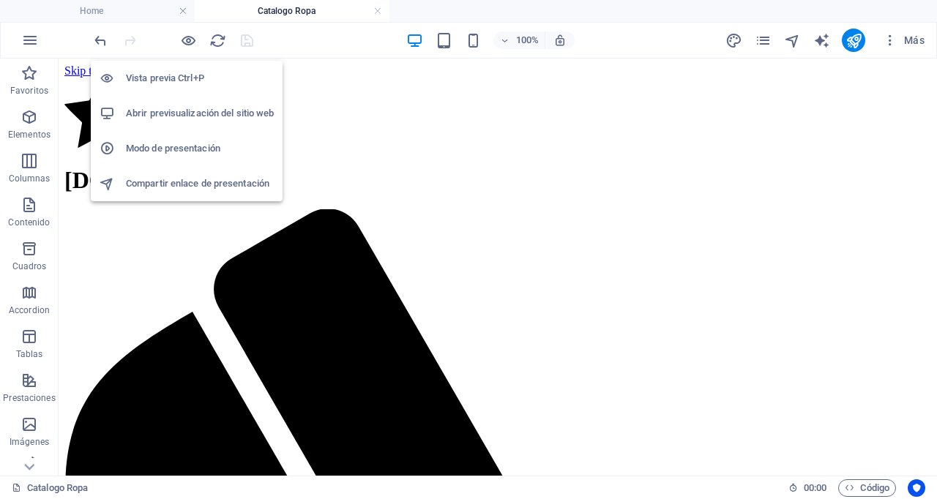
click at [204, 149] on h6 "Modo de presentación" at bounding box center [200, 149] width 148 height 18
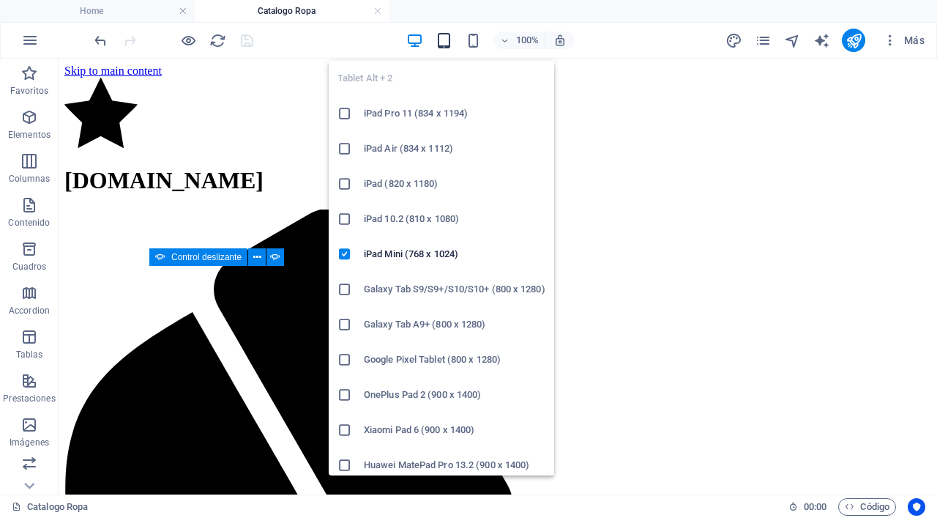
click at [445, 37] on icon "button" at bounding box center [444, 40] width 17 height 17
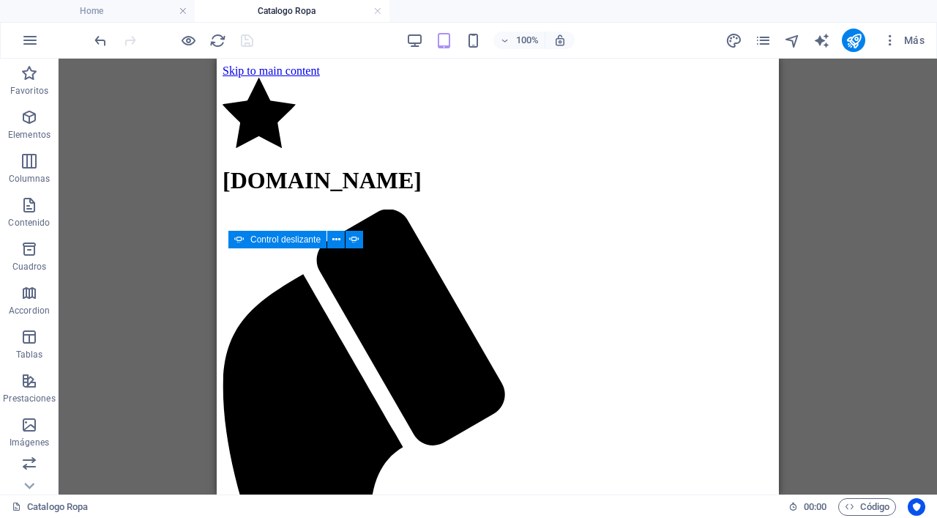
click at [414, 50] on div "100%" at bounding box center [490, 40] width 169 height 23
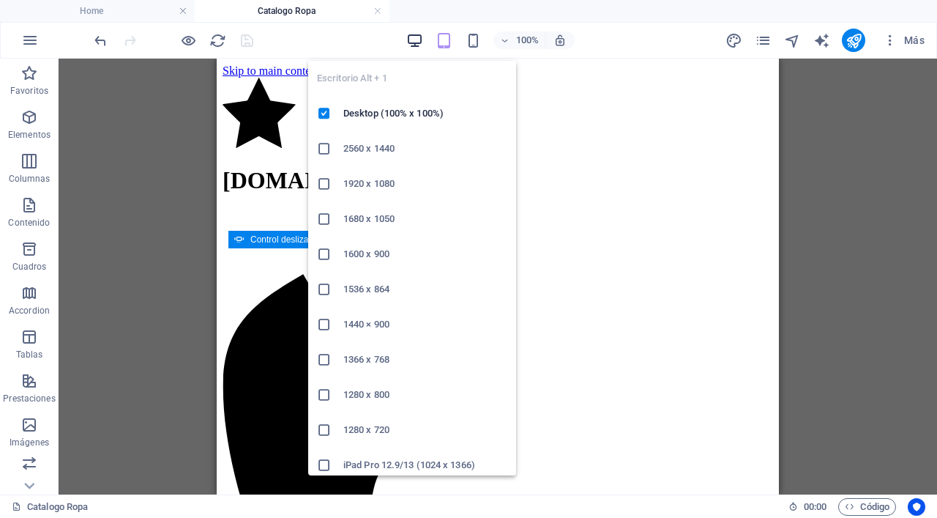
click at [414, 46] on icon "button" at bounding box center [414, 40] width 17 height 17
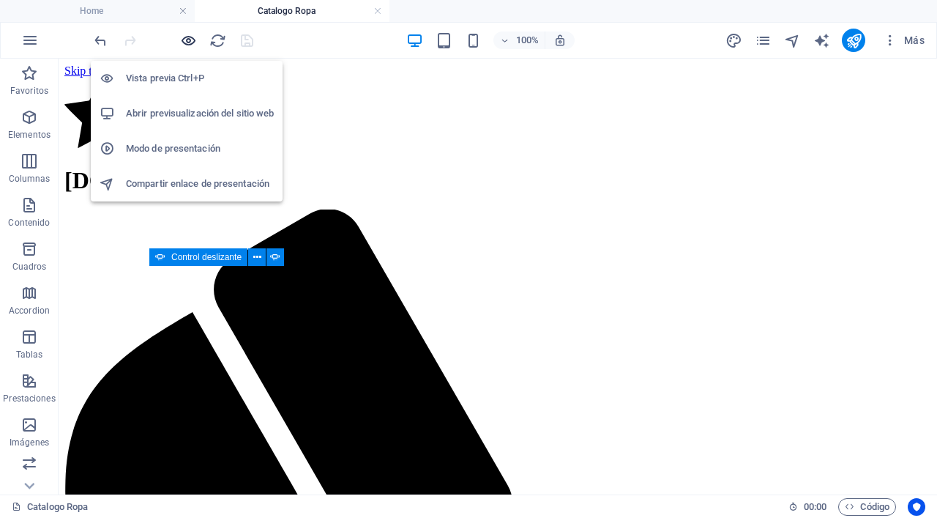
click at [187, 40] on icon "button" at bounding box center [188, 40] width 17 height 17
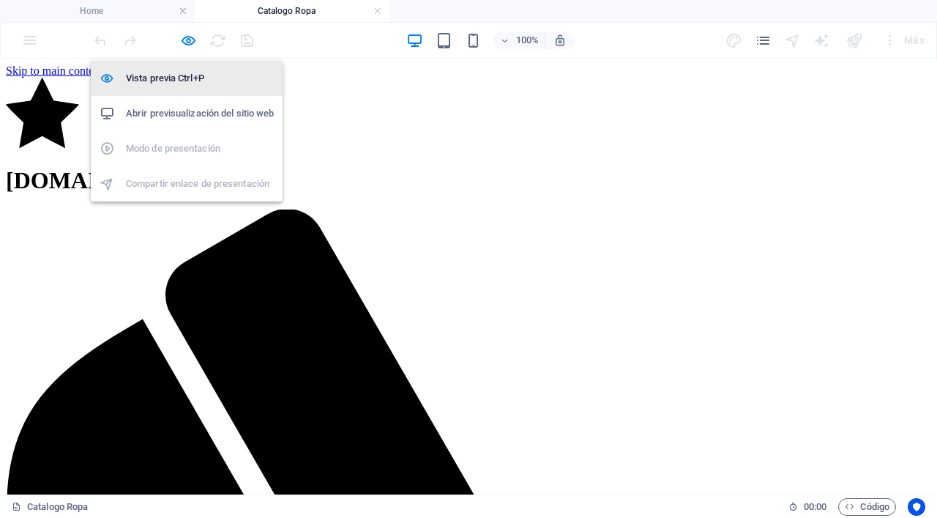
click at [183, 70] on h6 "Vista previa Ctrl+P" at bounding box center [200, 79] width 148 height 18
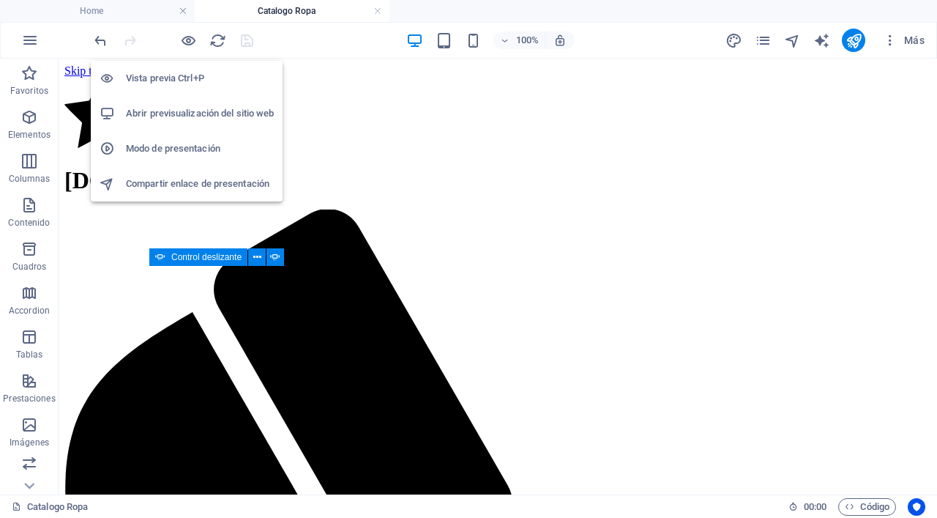
click at [183, 70] on h6 "Vista previa Ctrl+P" at bounding box center [200, 79] width 148 height 18
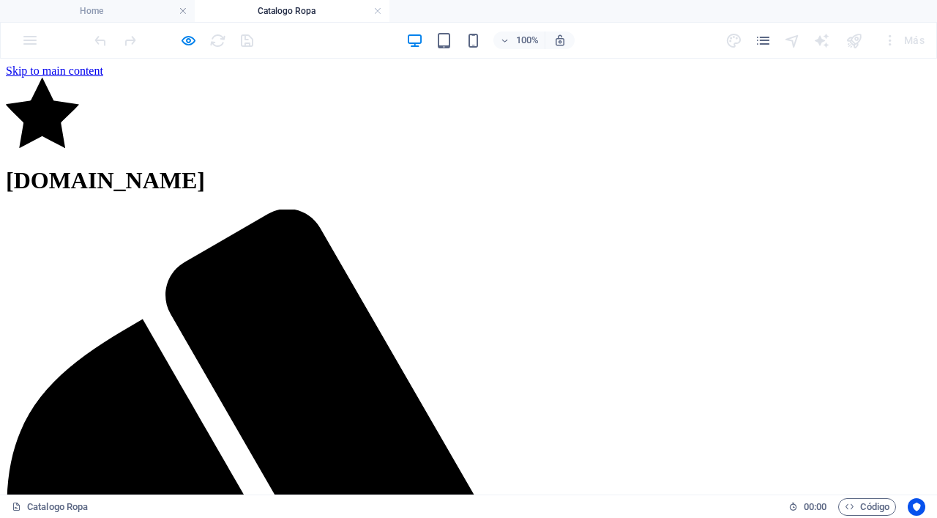
click at [378, 11] on link at bounding box center [377, 11] width 9 height 14
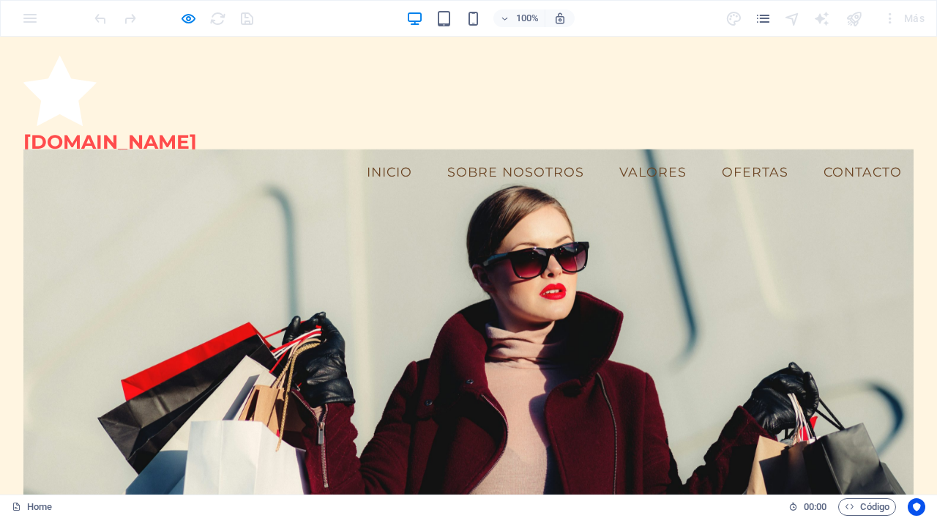
click at [35, 19] on div "100% Más" at bounding box center [469, 18] width 936 height 35
click at [479, 164] on font "Sobre nosotros" at bounding box center [515, 171] width 137 height 15
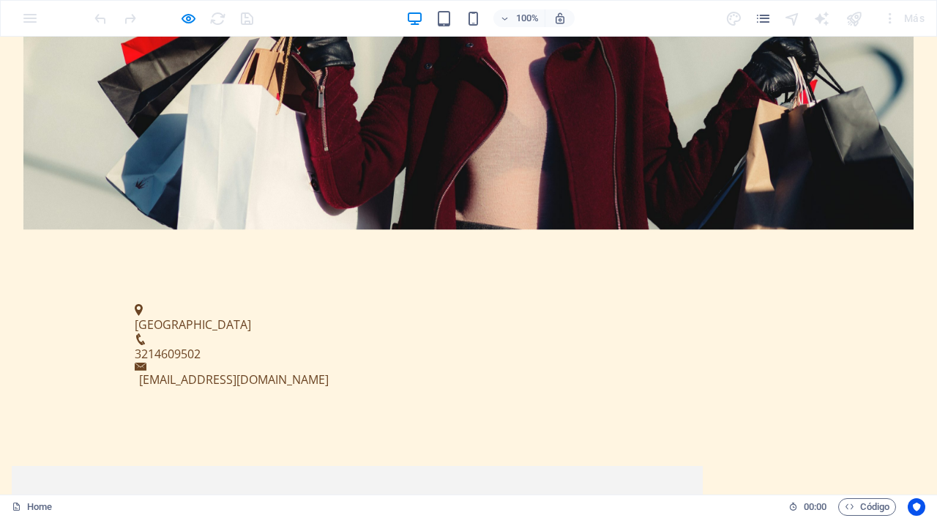
scroll to position [592, 0]
